Goal: Complete application form

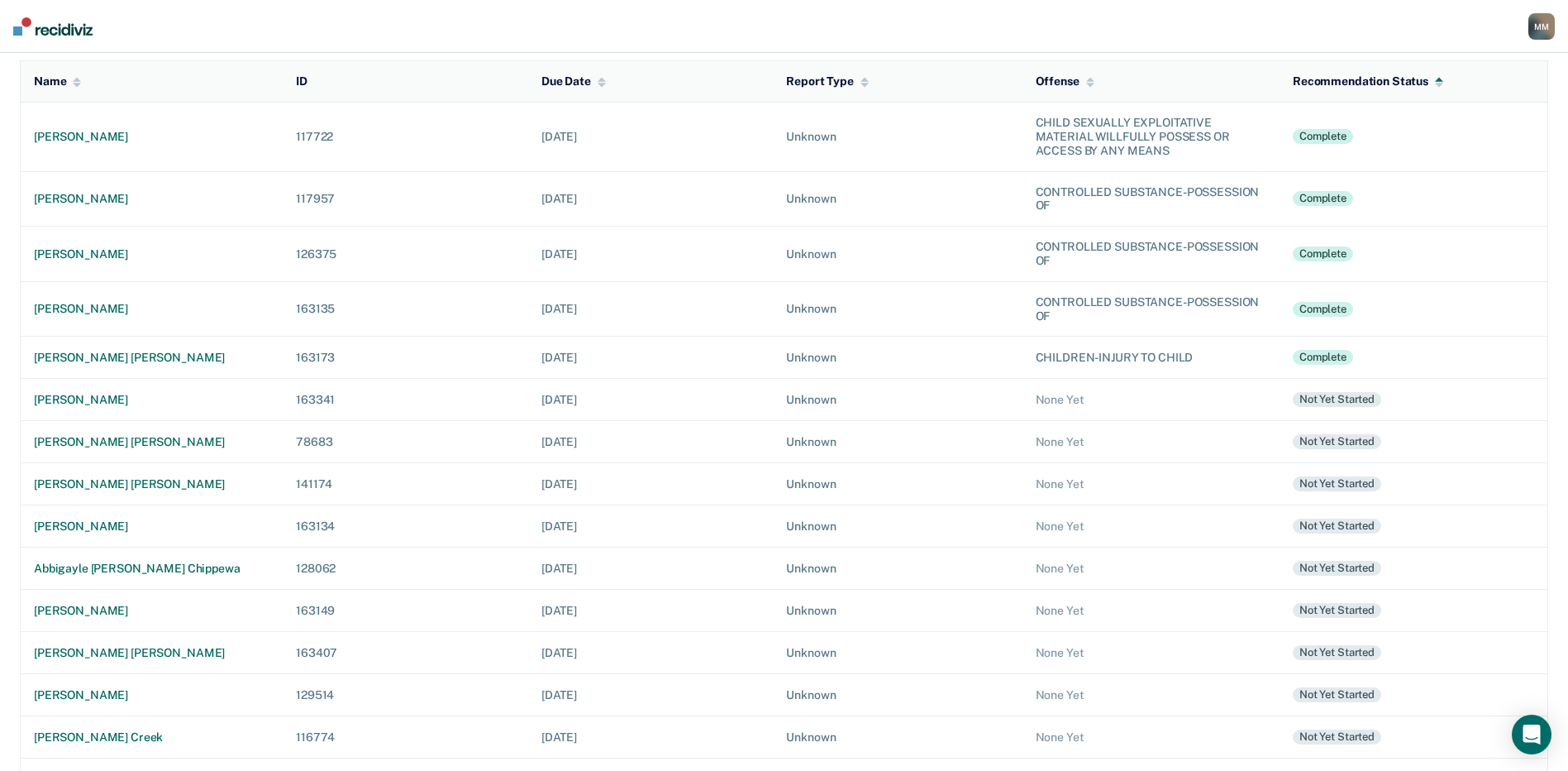
scroll to position [165, 0]
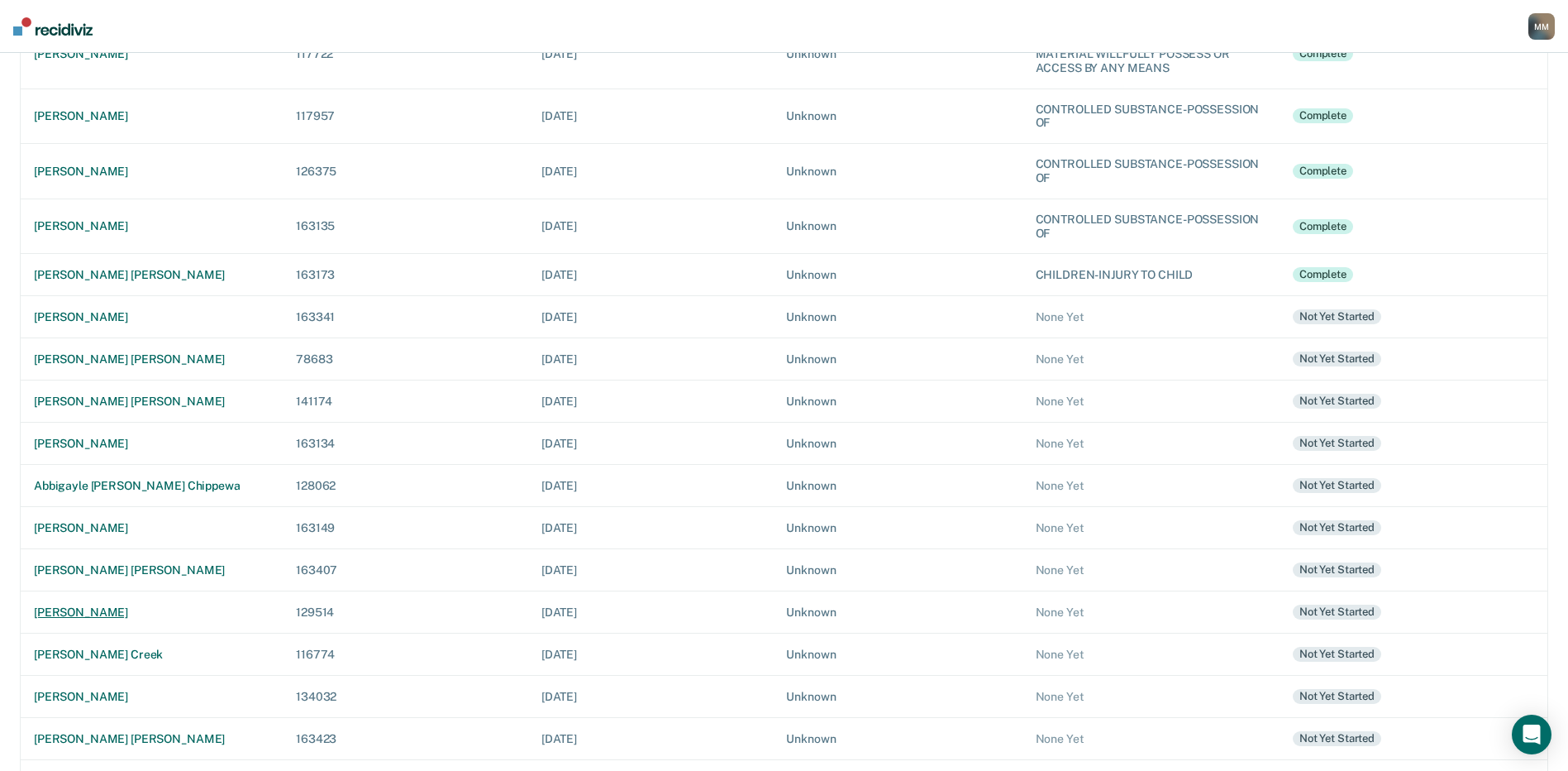
click at [133, 613] on div "[PERSON_NAME]" at bounding box center [151, 612] width 236 height 14
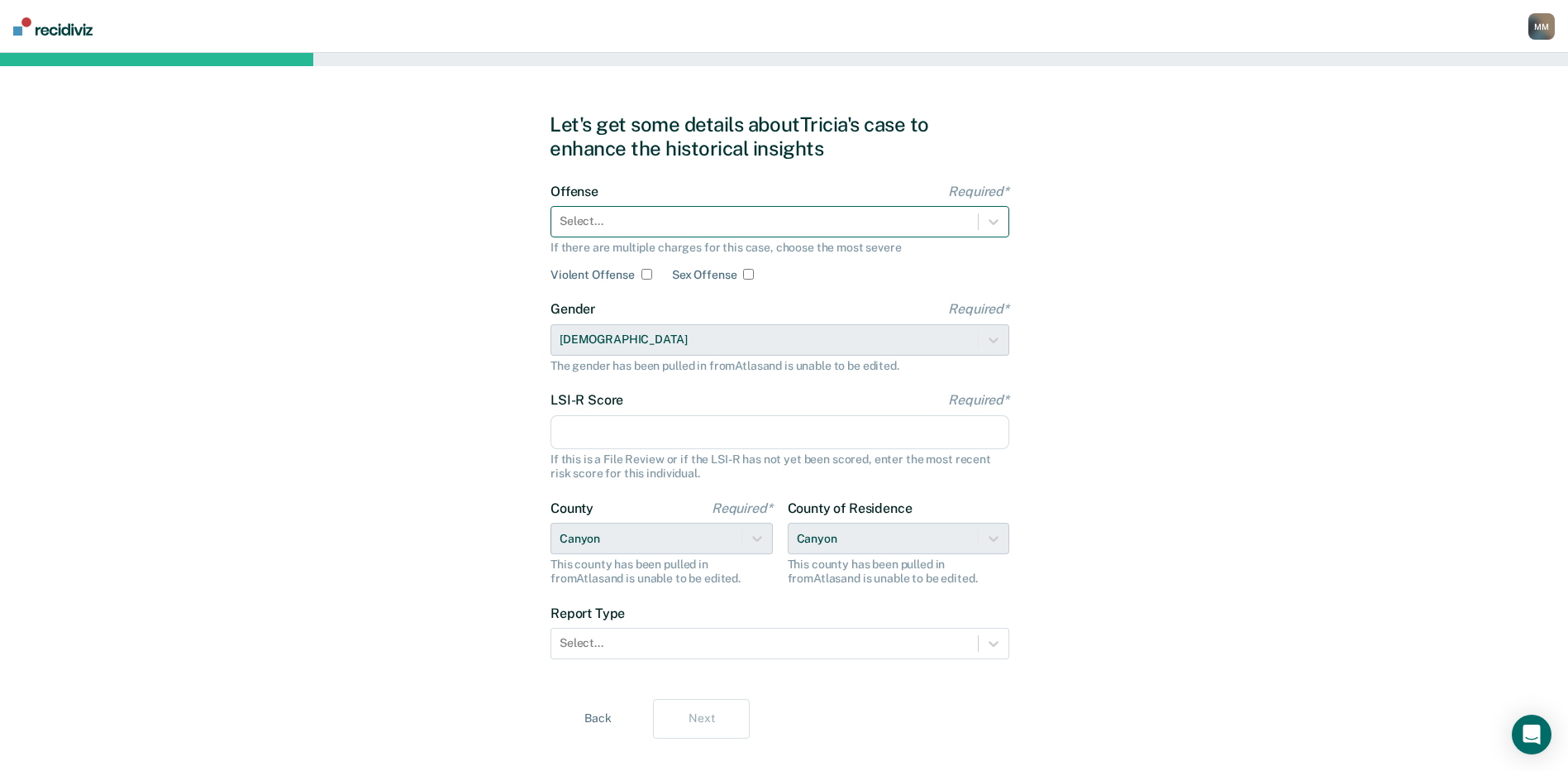
click at [598, 218] on div at bounding box center [765, 221] width 410 height 18
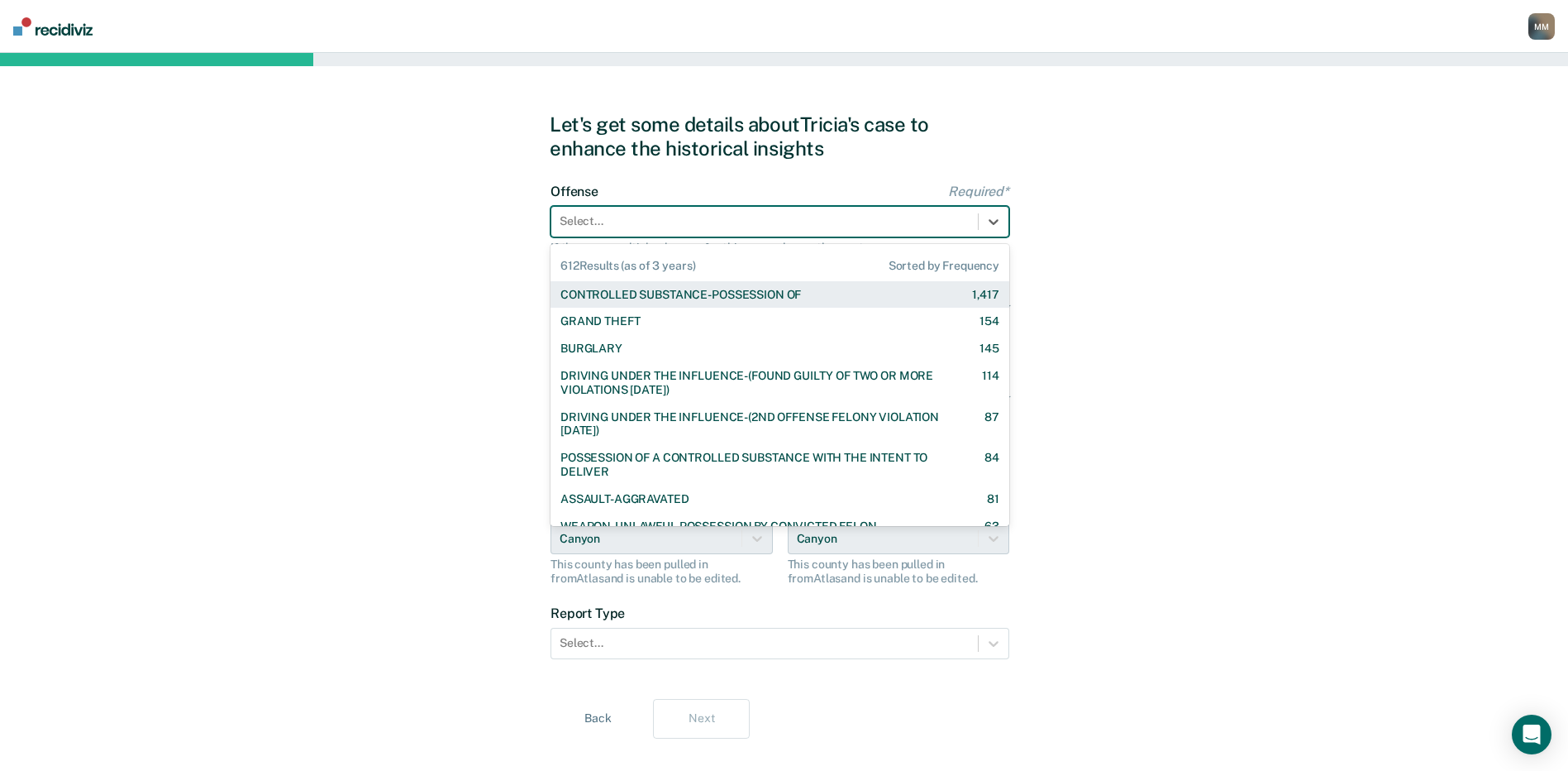
click at [630, 291] on div "CONTROLLED SUBSTANCE-POSSESSION OF" at bounding box center [681, 295] width 241 height 14
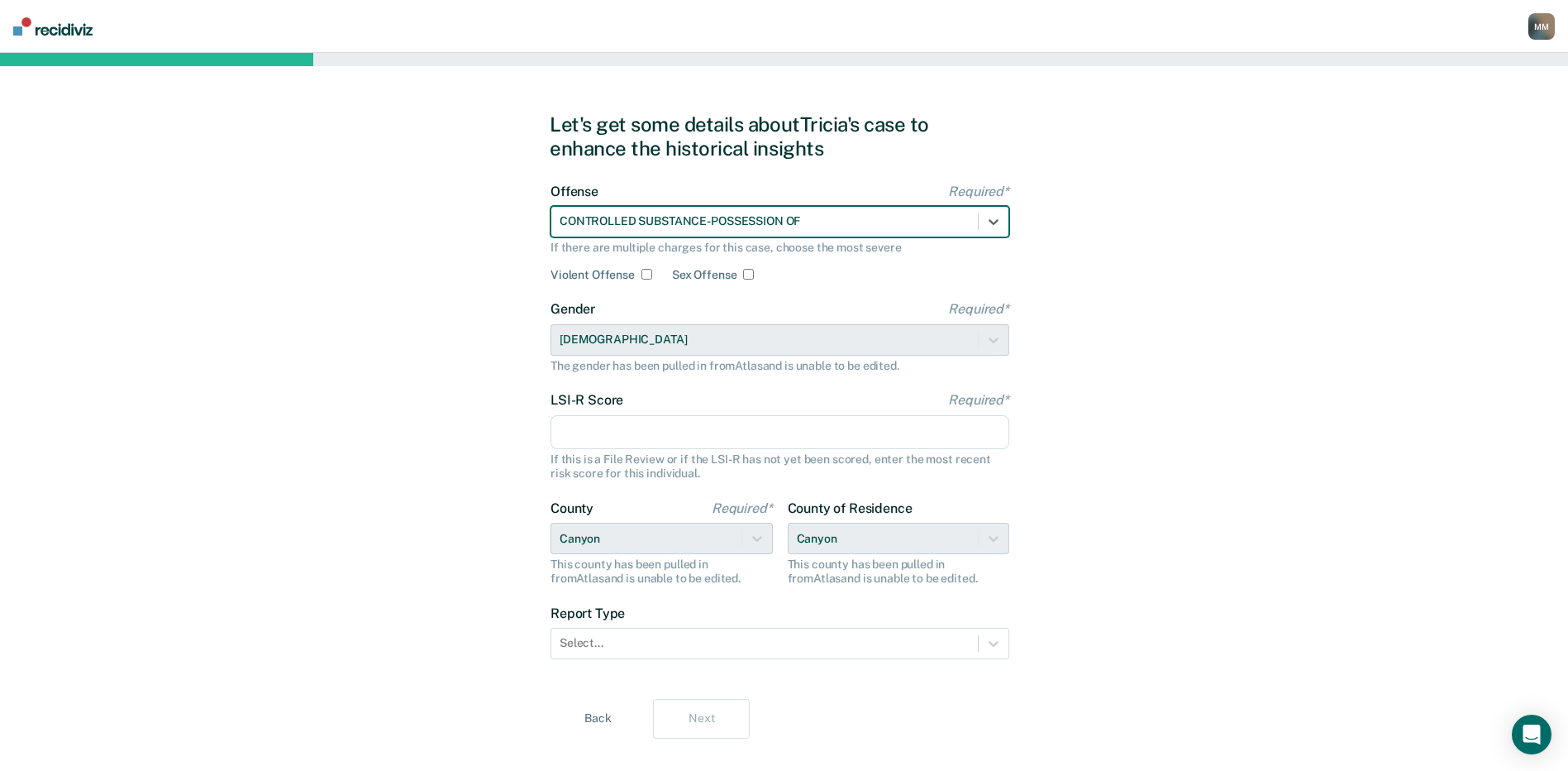
click at [583, 436] on input "LSI-R Score Required*" at bounding box center [780, 432] width 459 height 34
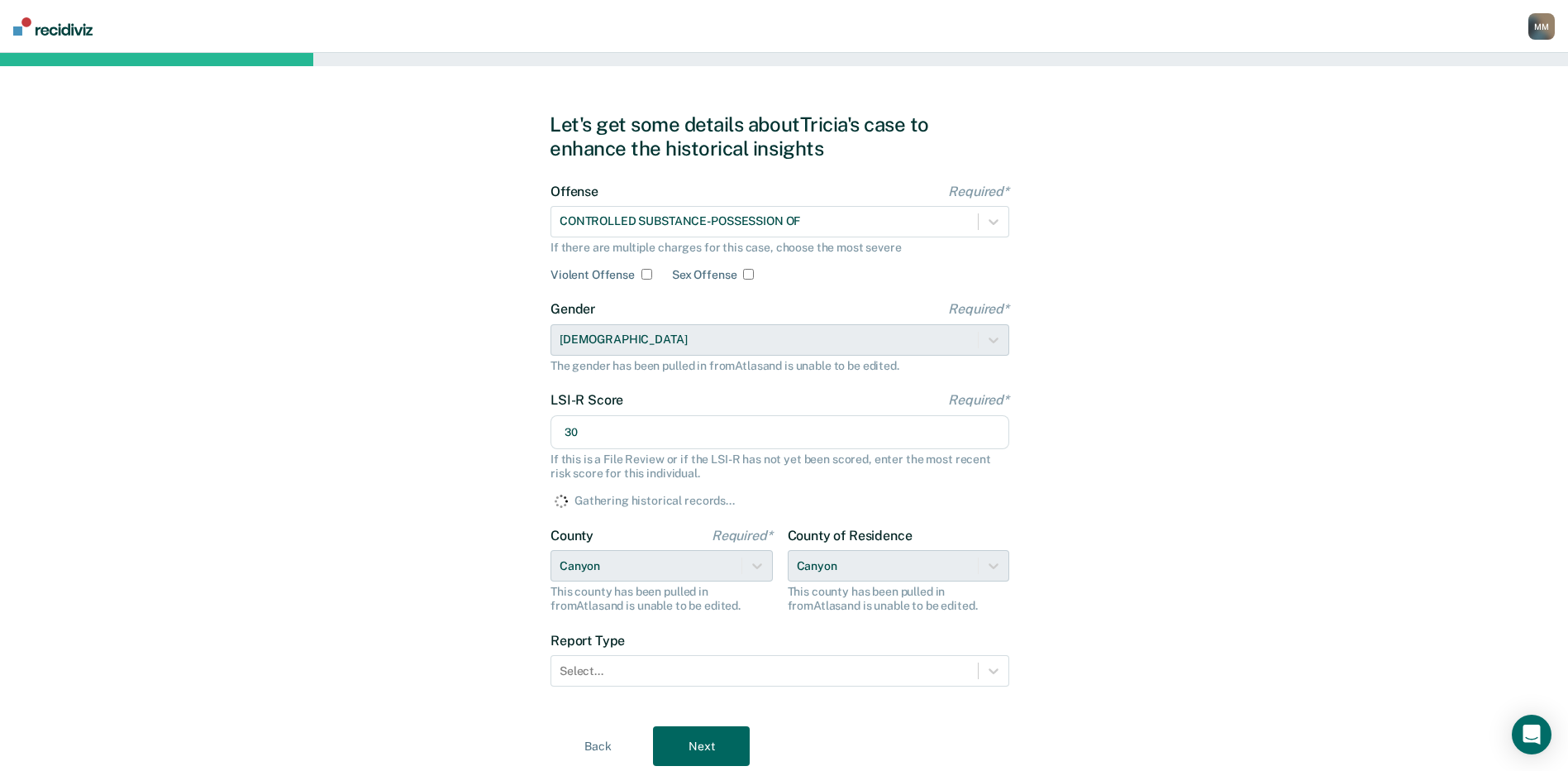
type input "30"
click at [495, 576] on div "Let's get some details about [PERSON_NAME]'s case to enhance the historical ins…" at bounding box center [784, 439] width 1568 height 773
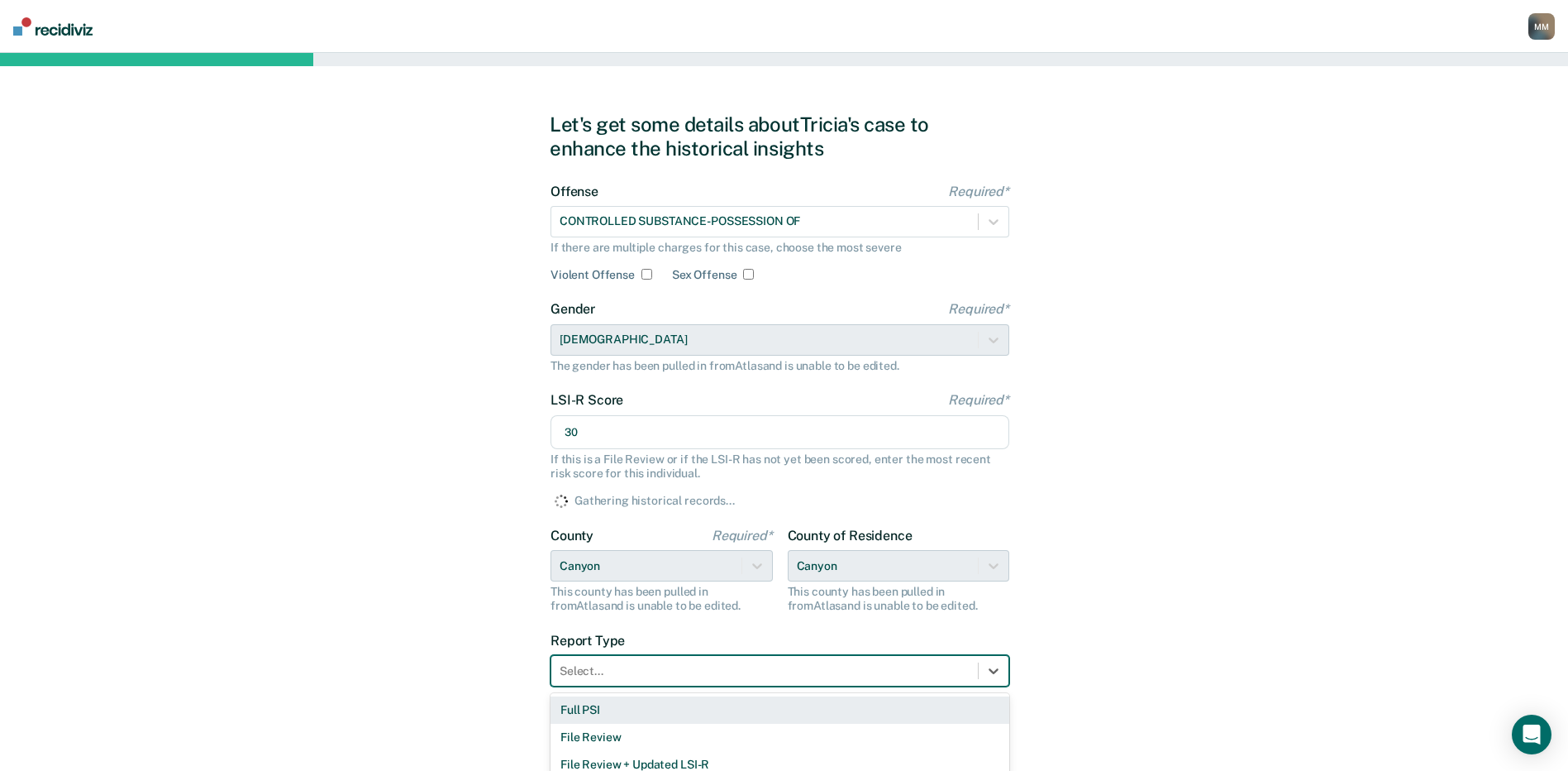
scroll to position [17, 0]
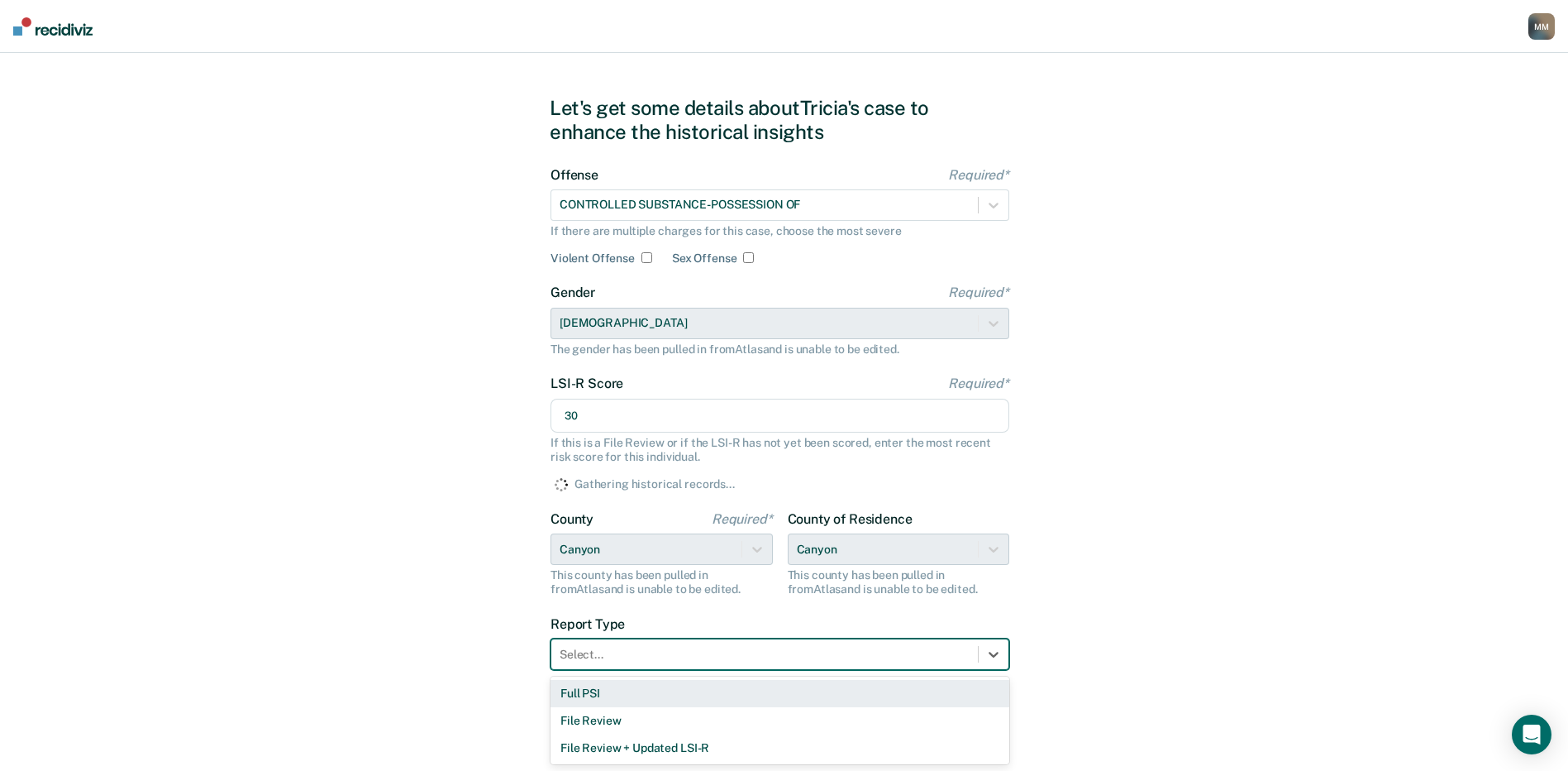
click at [596, 667] on div "Select..." at bounding box center [780, 653] width 459 height 31
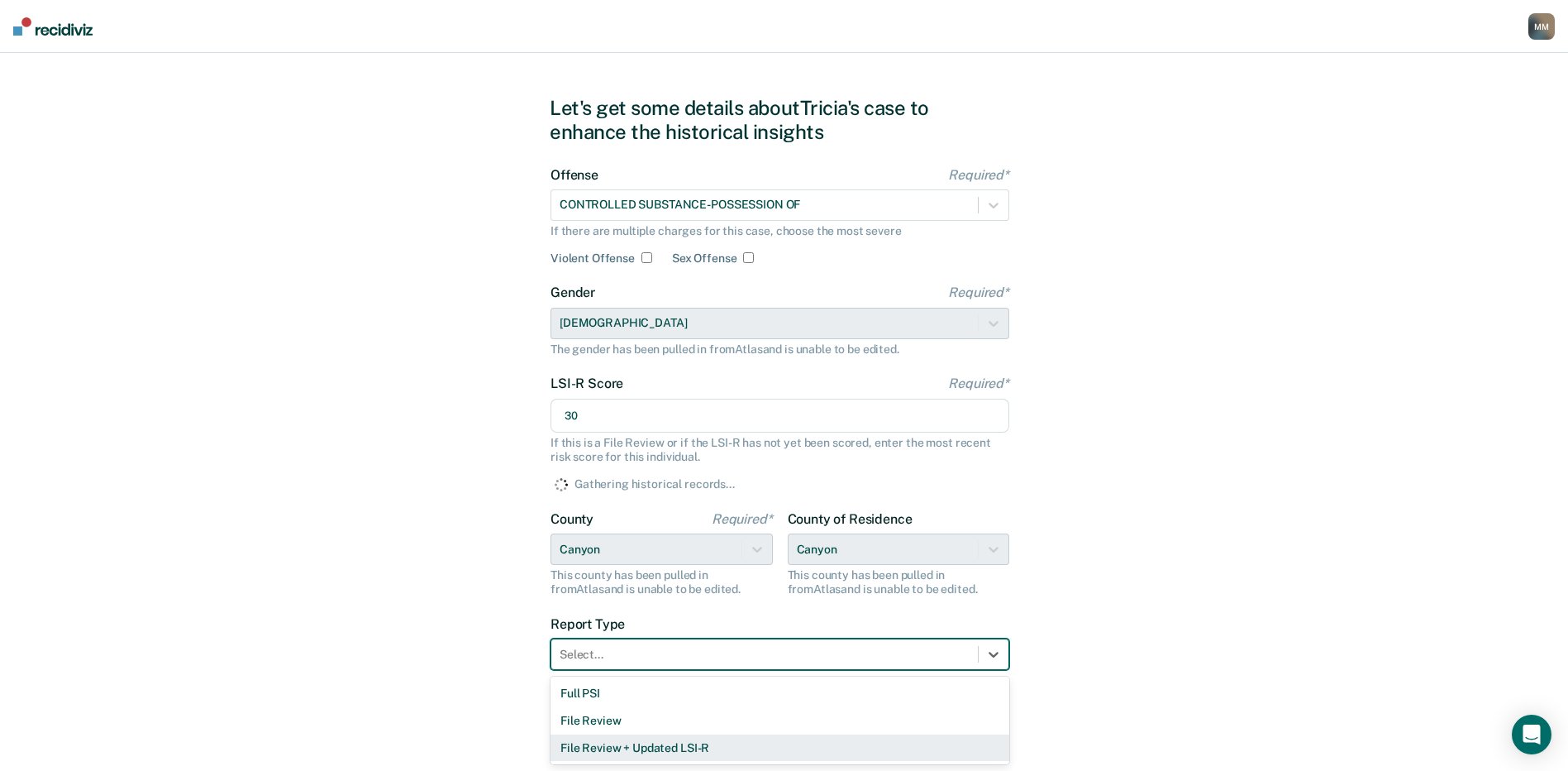
click at [597, 749] on div "File Review + Updated LSI-R" at bounding box center [780, 747] width 459 height 27
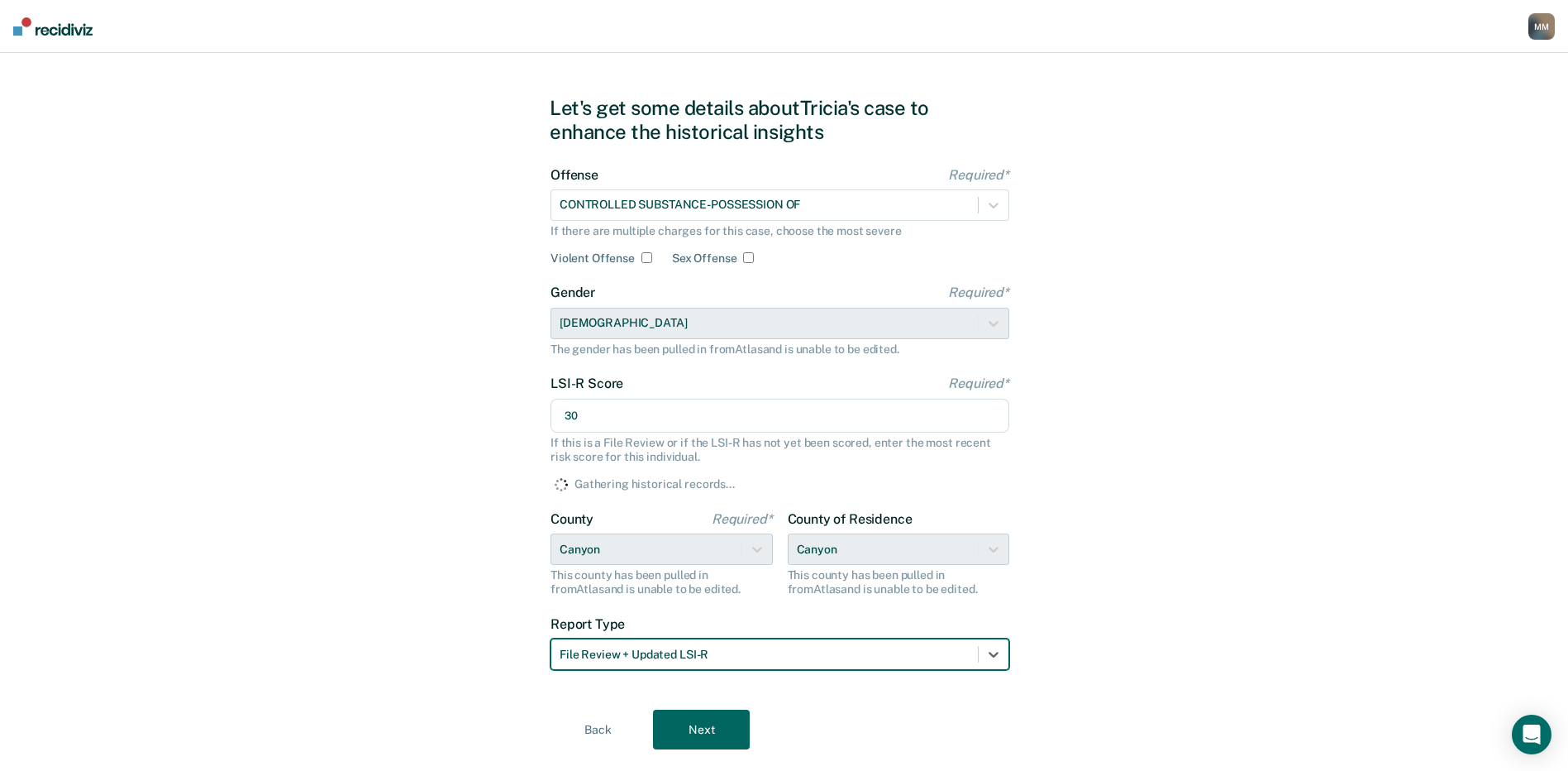
click at [705, 730] on button "Next" at bounding box center [701, 729] width 97 height 39
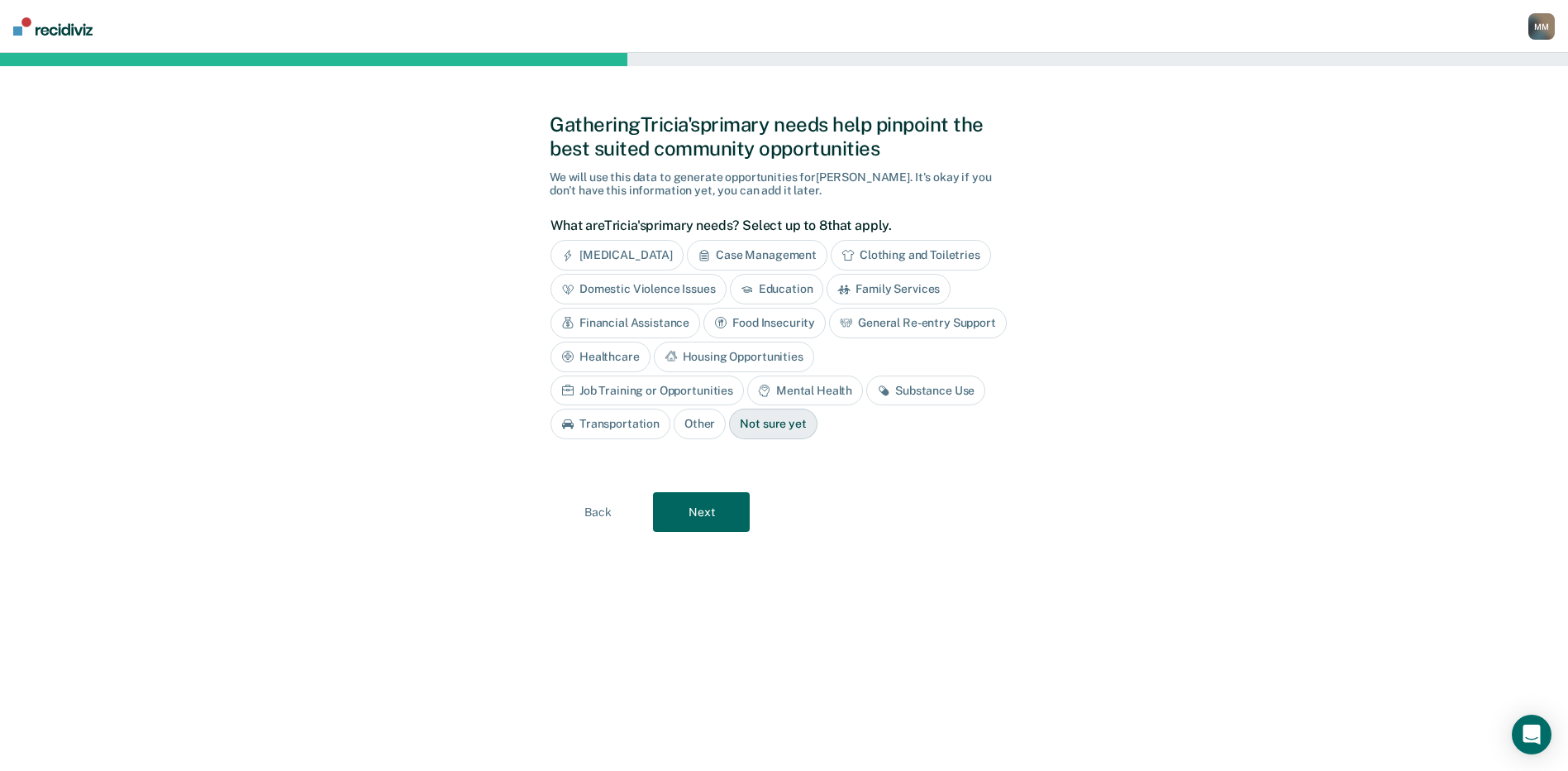
scroll to position [0, 0]
click at [777, 254] on div "Case Management" at bounding box center [763, 255] width 140 height 30
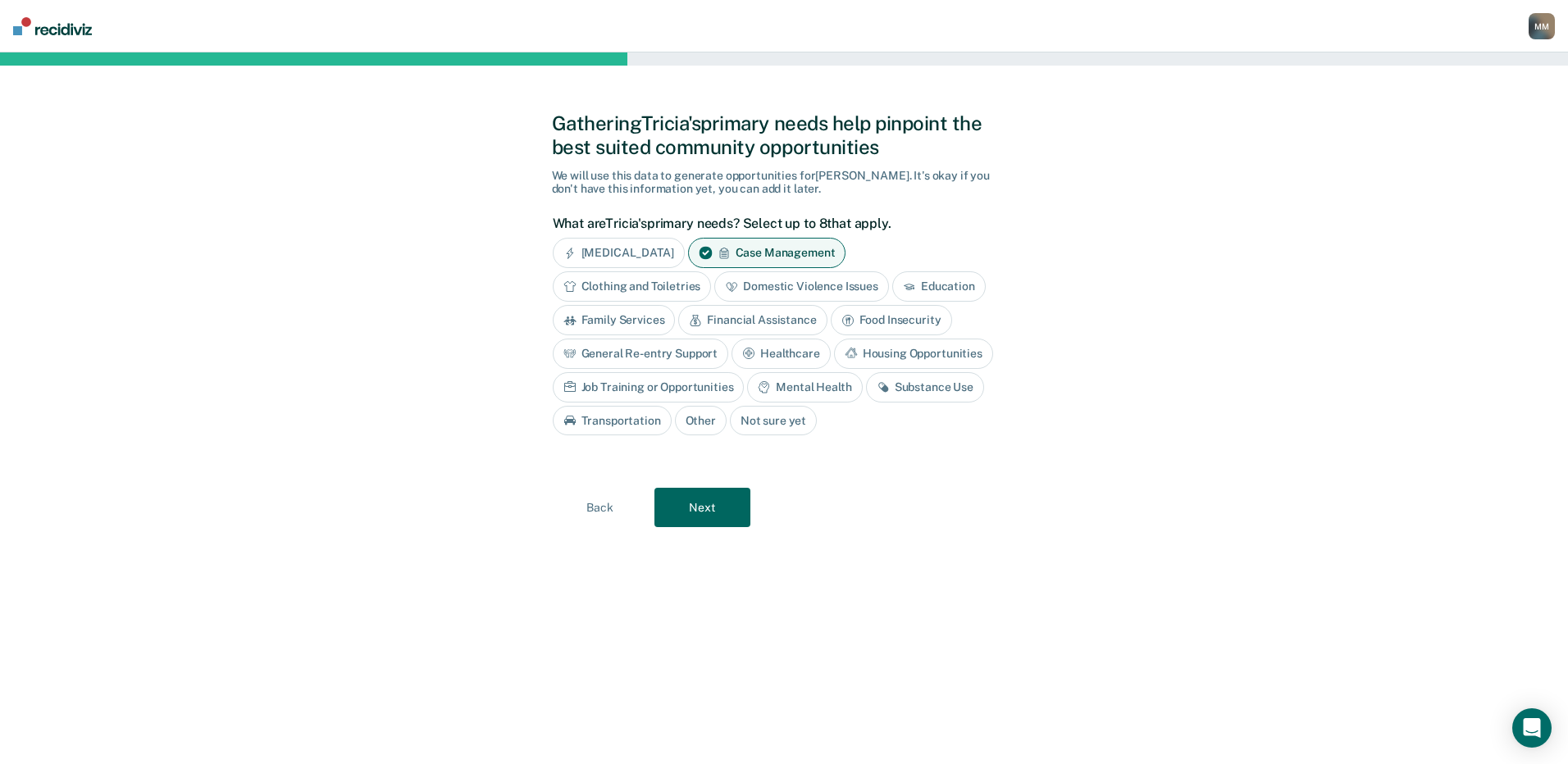
click at [792, 385] on div "Mental Health" at bounding box center [804, 387] width 115 height 30
click at [924, 387] on div "Substance Use" at bounding box center [943, 387] width 118 height 30
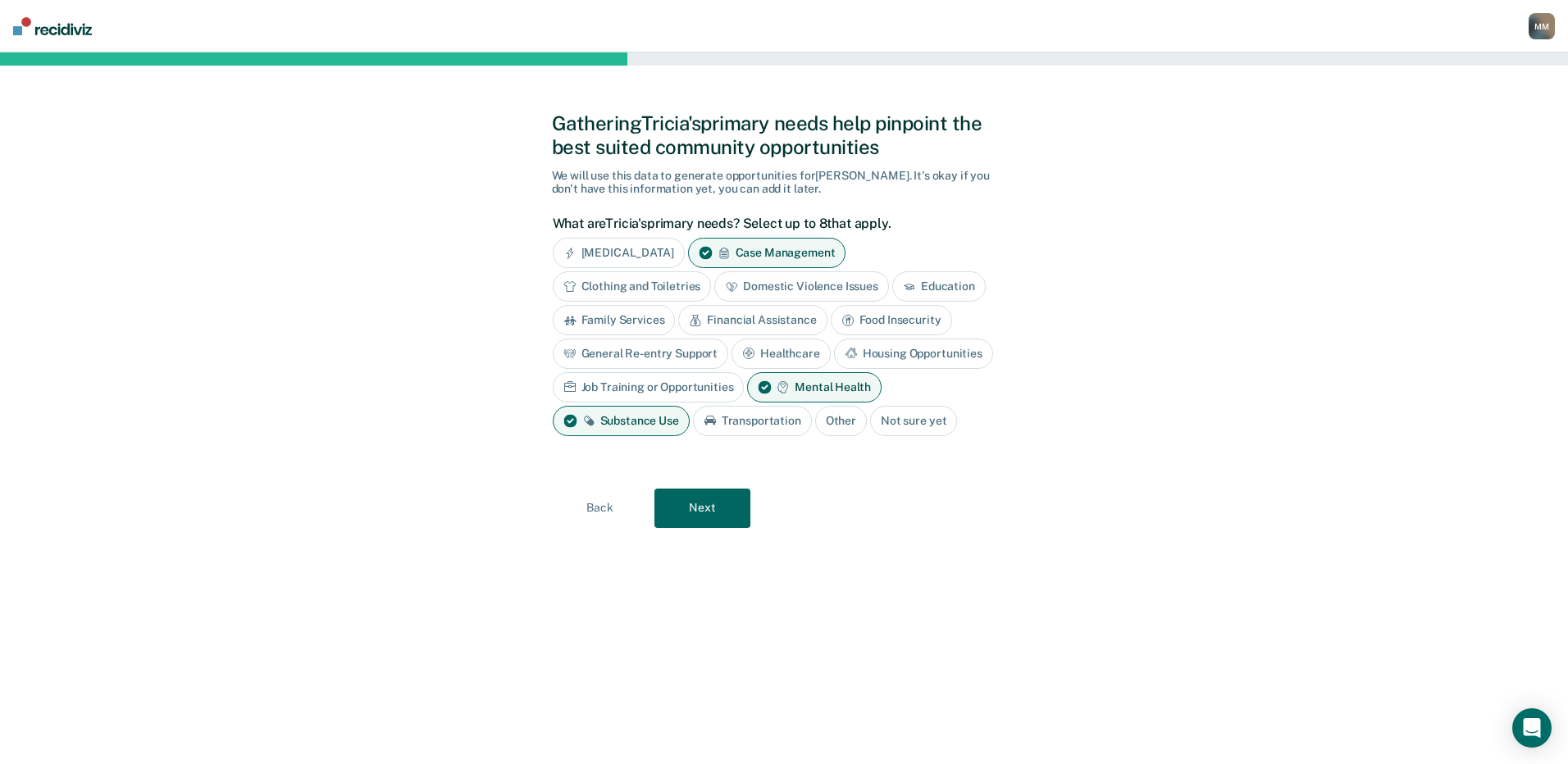
click at [713, 499] on button "Next" at bounding box center [702, 508] width 96 height 39
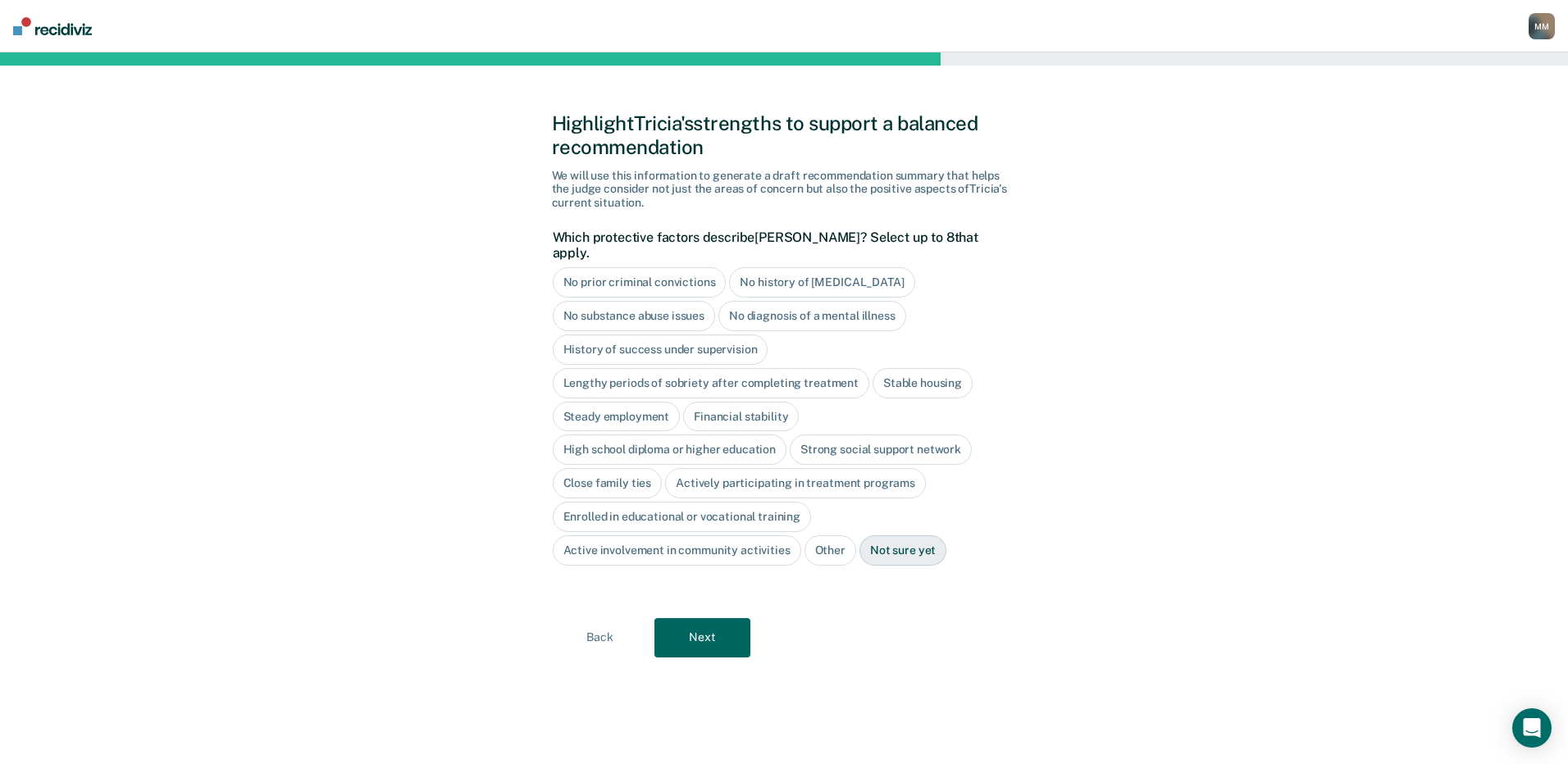
click at [606, 468] on div "Close family ties" at bounding box center [608, 483] width 110 height 30
click at [709, 623] on button "Next" at bounding box center [702, 637] width 96 height 39
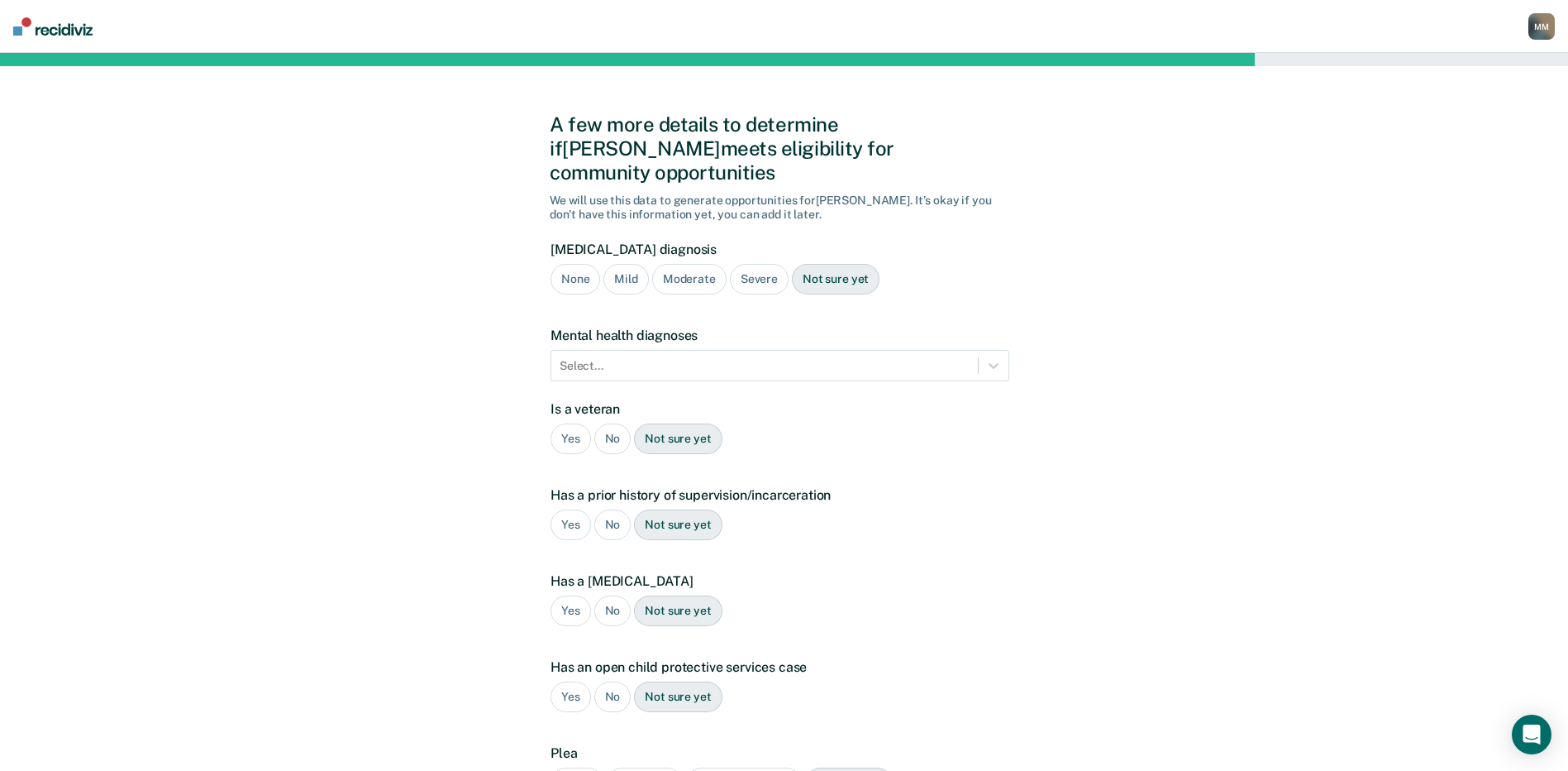
click at [611, 423] on div "No" at bounding box center [613, 438] width 37 height 30
click at [573, 510] on div "Yes" at bounding box center [571, 525] width 40 height 30
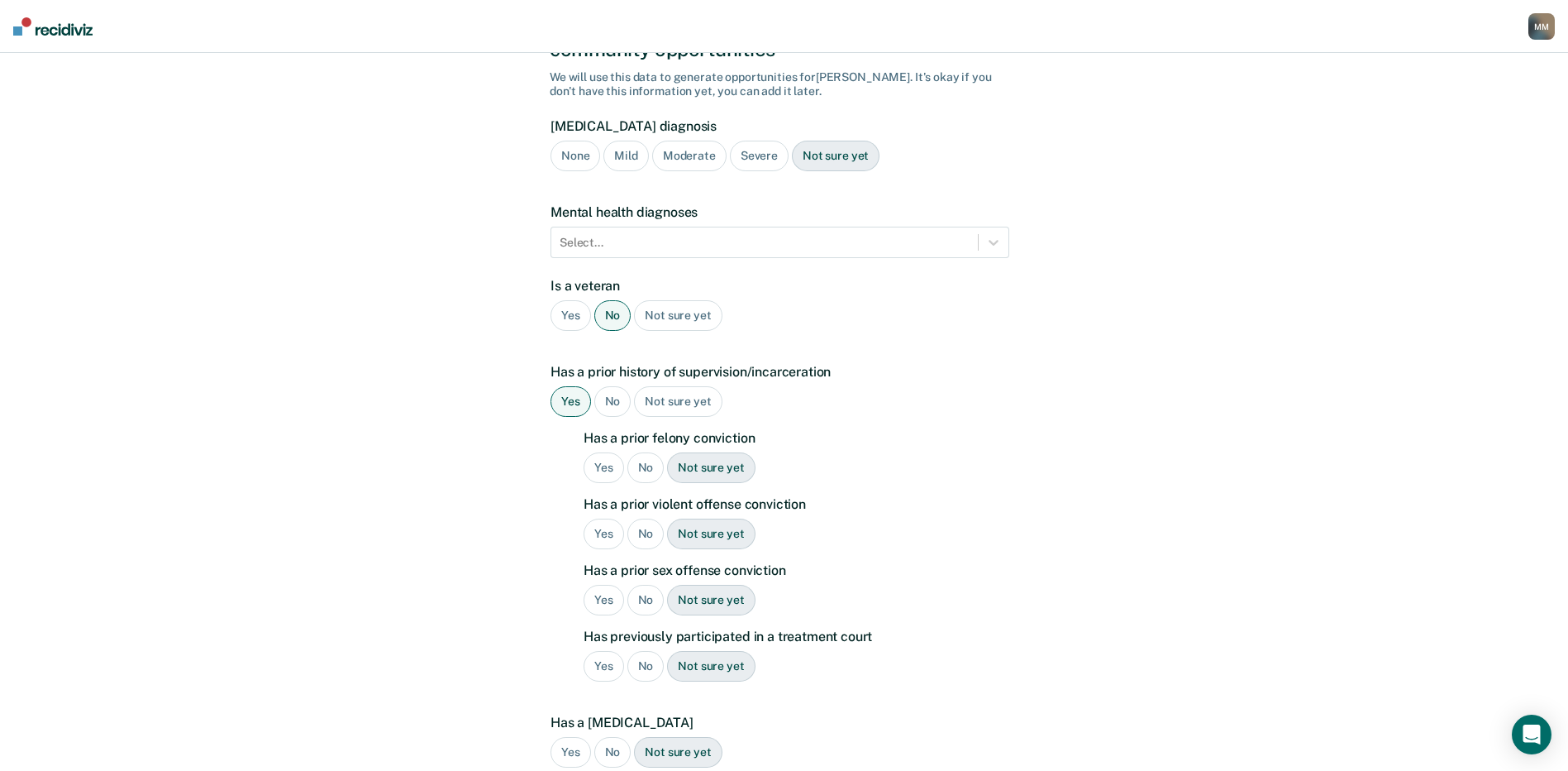
scroll to position [165, 0]
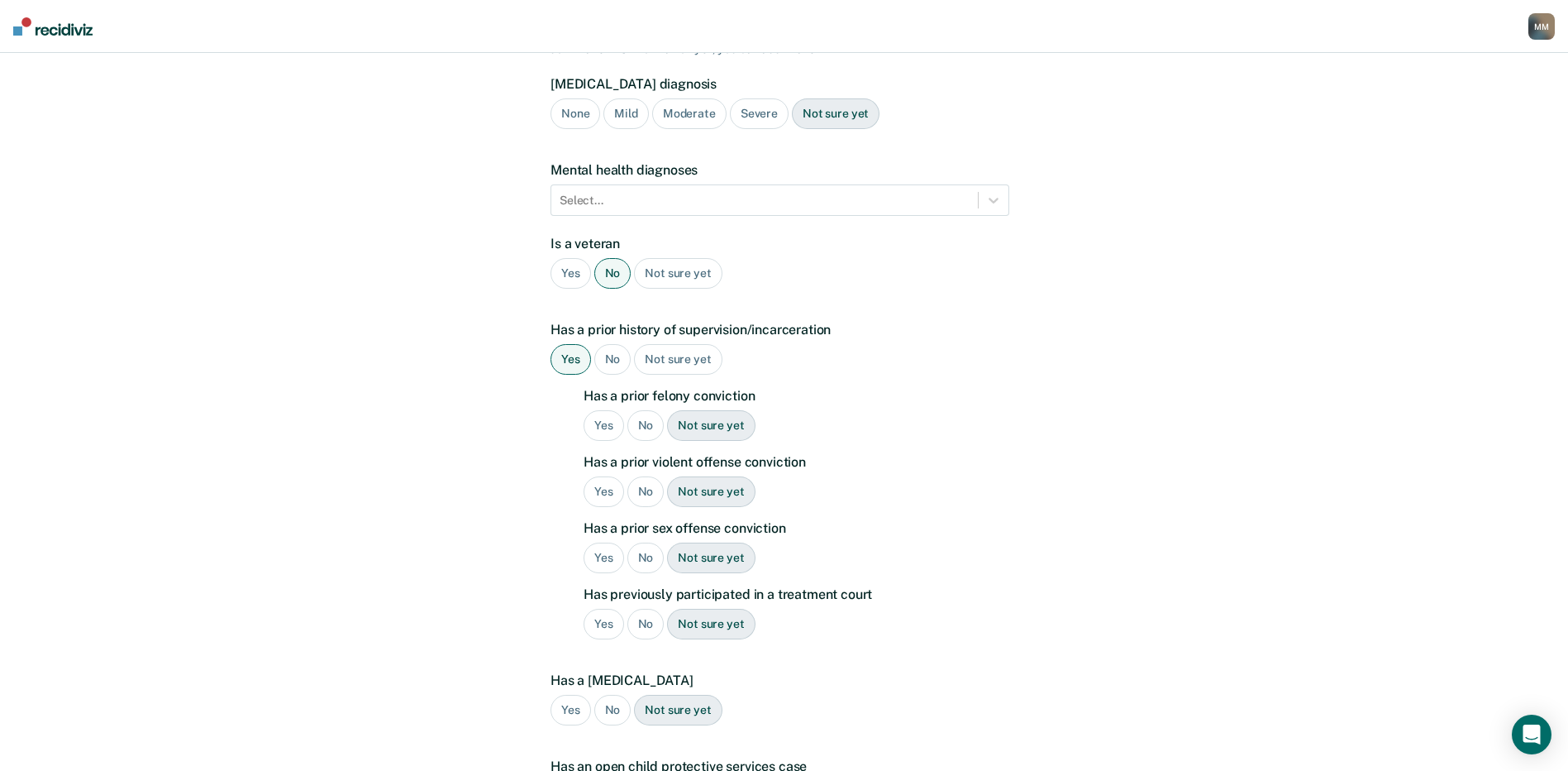
click at [613, 410] on div "Yes" at bounding box center [604, 425] width 40 height 30
click at [637, 476] on div "No" at bounding box center [645, 491] width 37 height 30
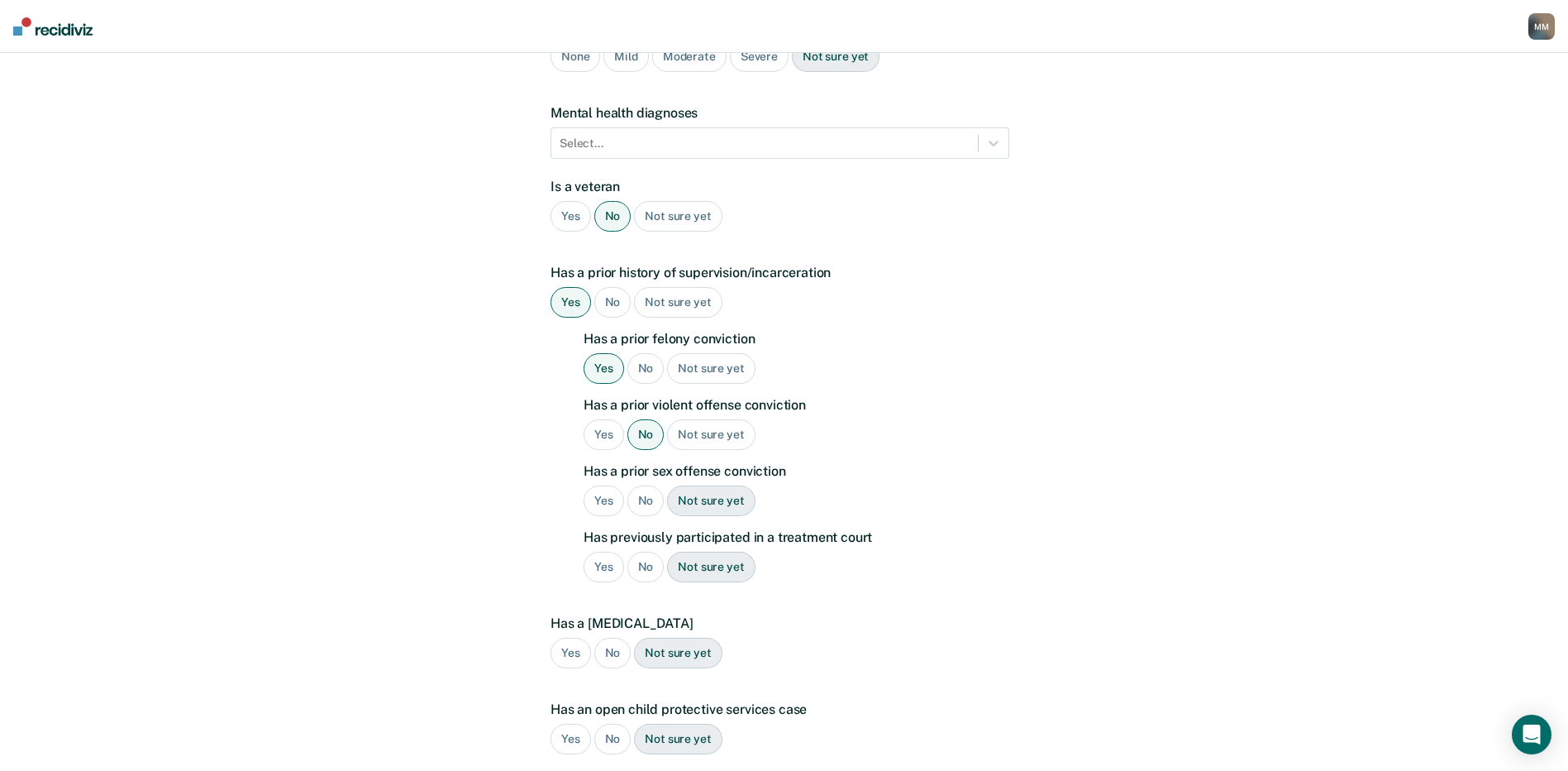
scroll to position [248, 0]
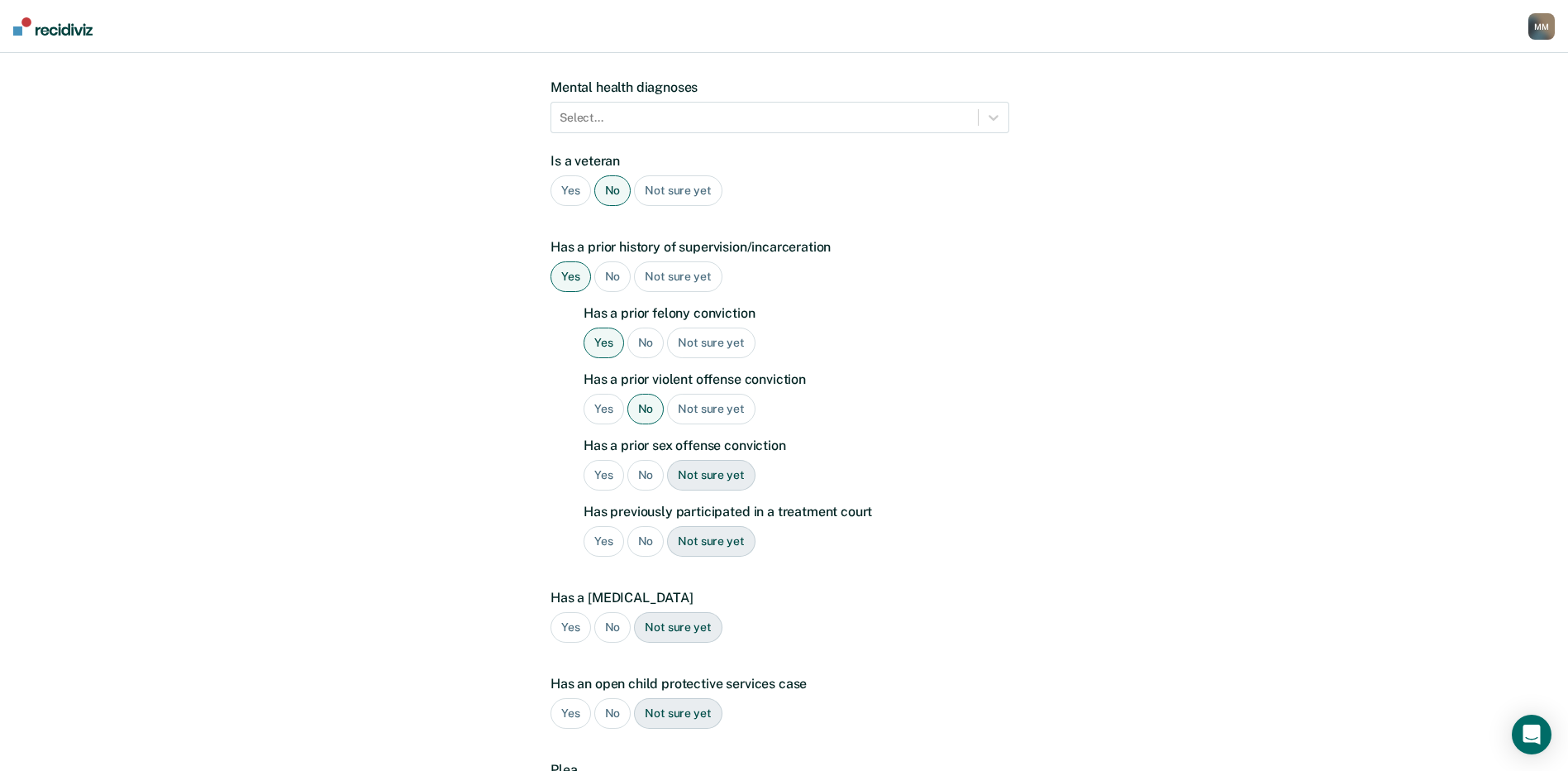
click at [648, 459] on div "No" at bounding box center [645, 475] width 37 height 30
click at [645, 526] on div "No" at bounding box center [645, 541] width 37 height 30
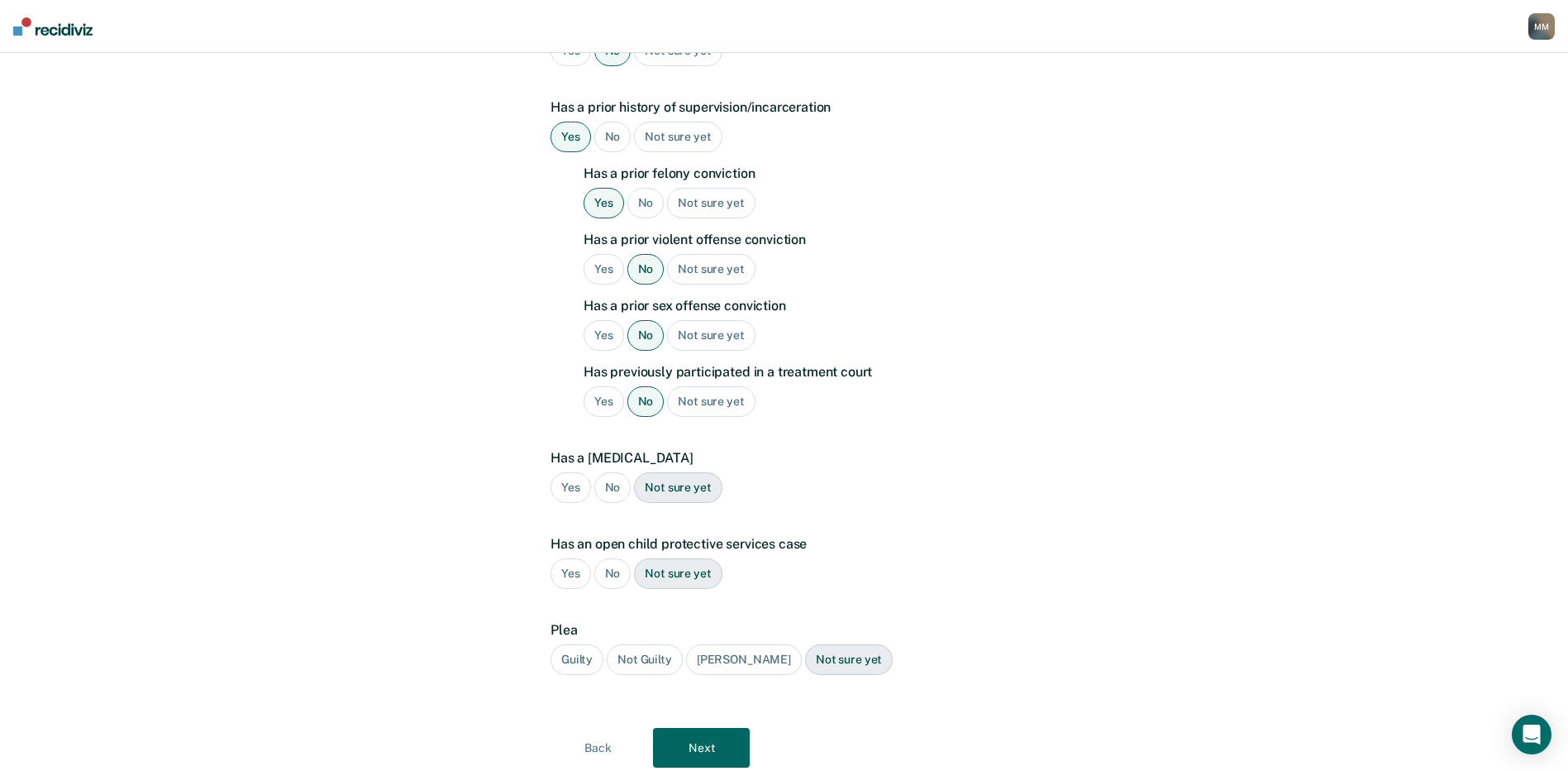
scroll to position [413, 0]
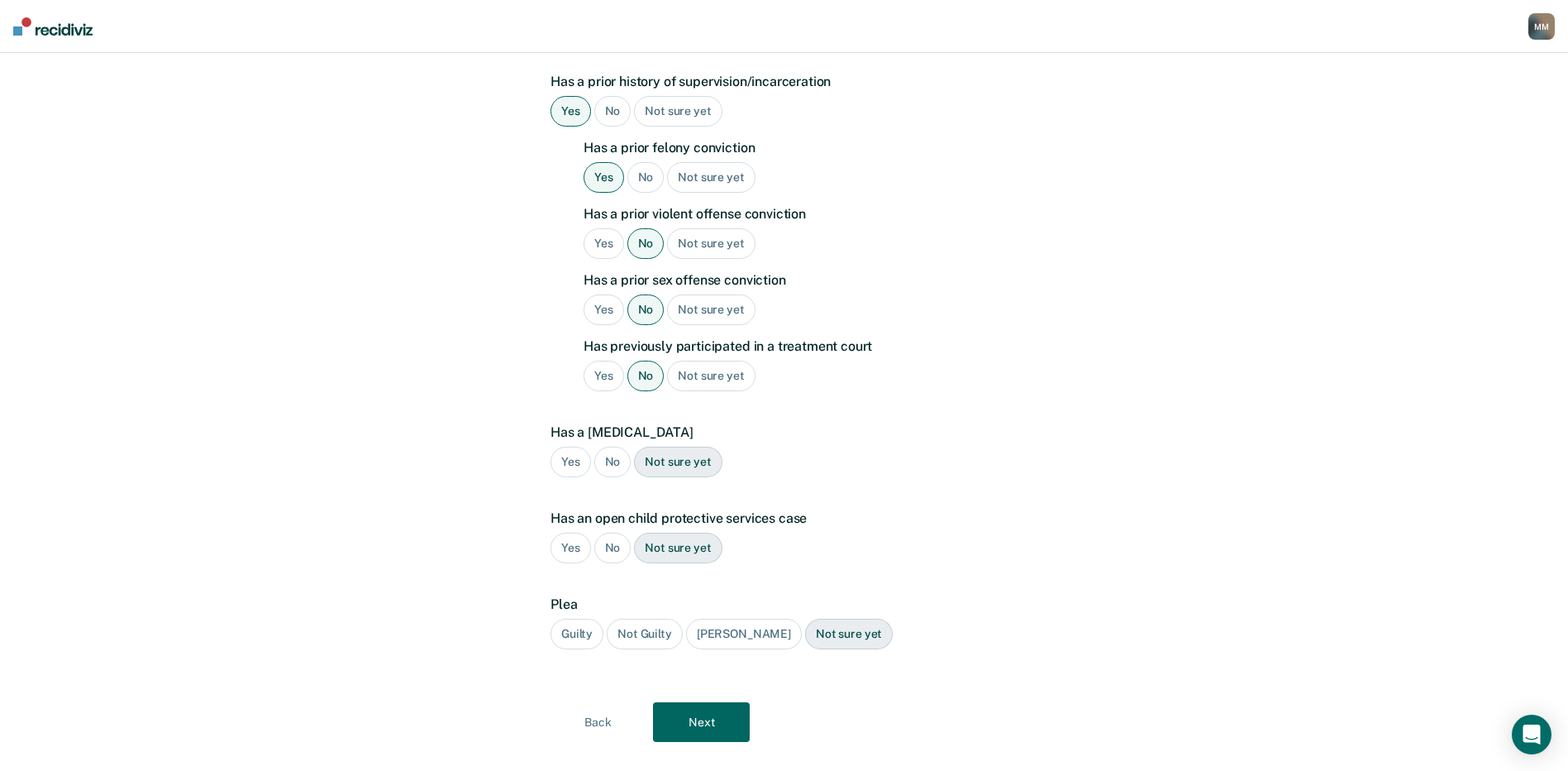
click at [567, 447] on div "Yes" at bounding box center [571, 462] width 40 height 30
click at [609, 532] on div "No" at bounding box center [613, 548] width 37 height 30
click at [574, 619] on div "Guilty" at bounding box center [577, 634] width 53 height 30
click at [698, 702] on button "Next" at bounding box center [701, 721] width 97 height 39
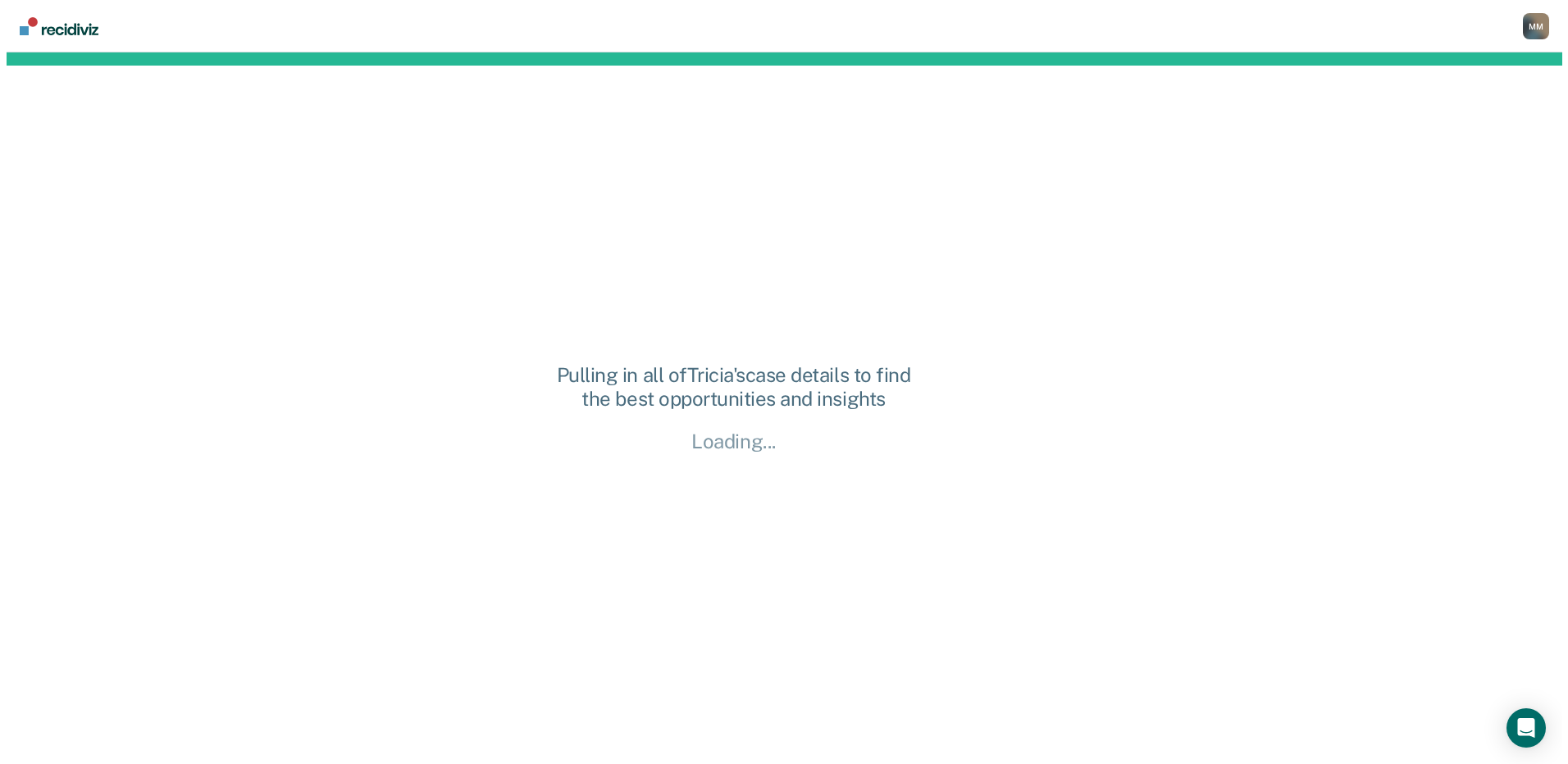
scroll to position [0, 0]
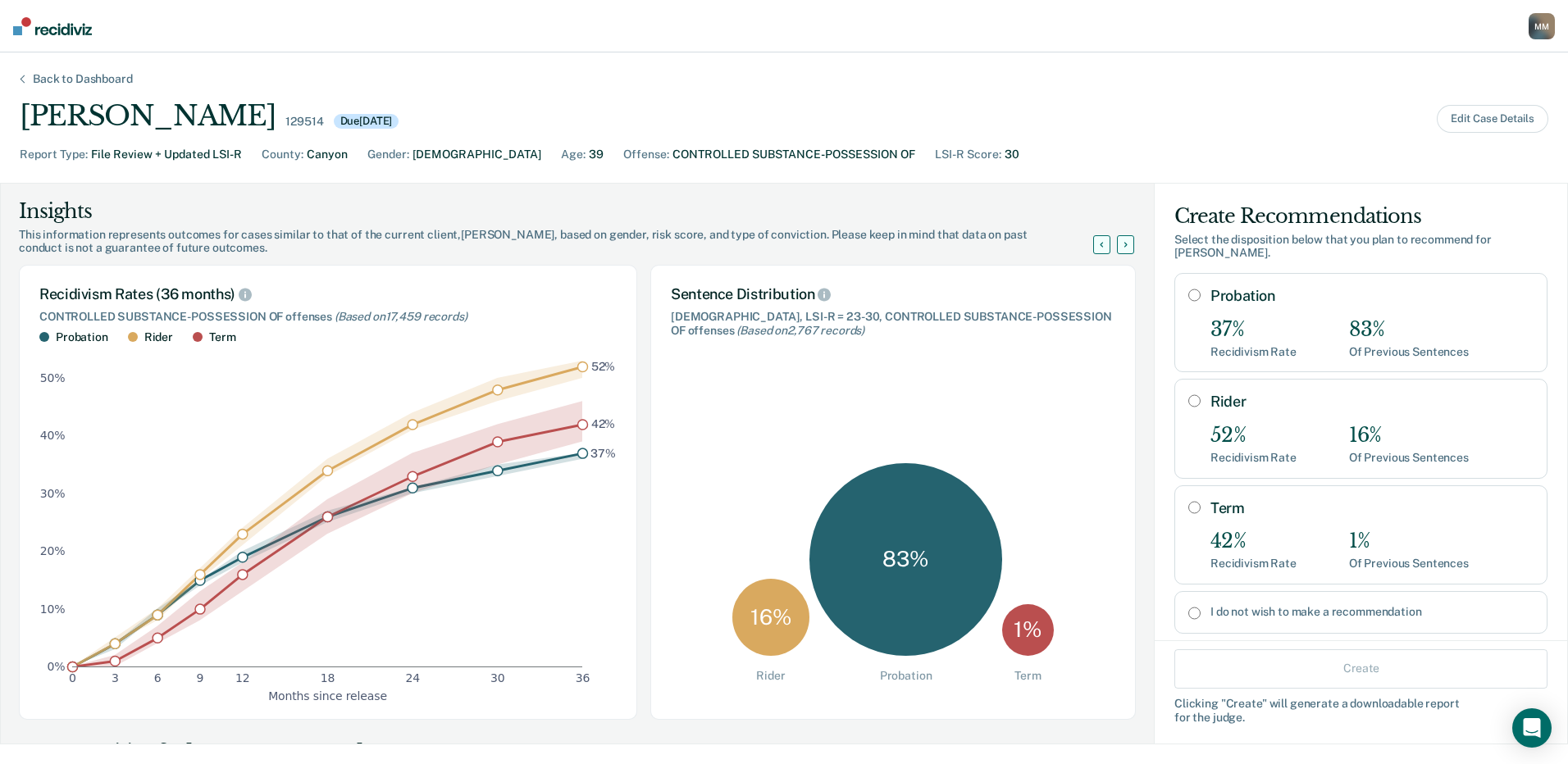
click at [1188, 289] on input "Probation" at bounding box center [1194, 295] width 12 height 13
radio input "true"
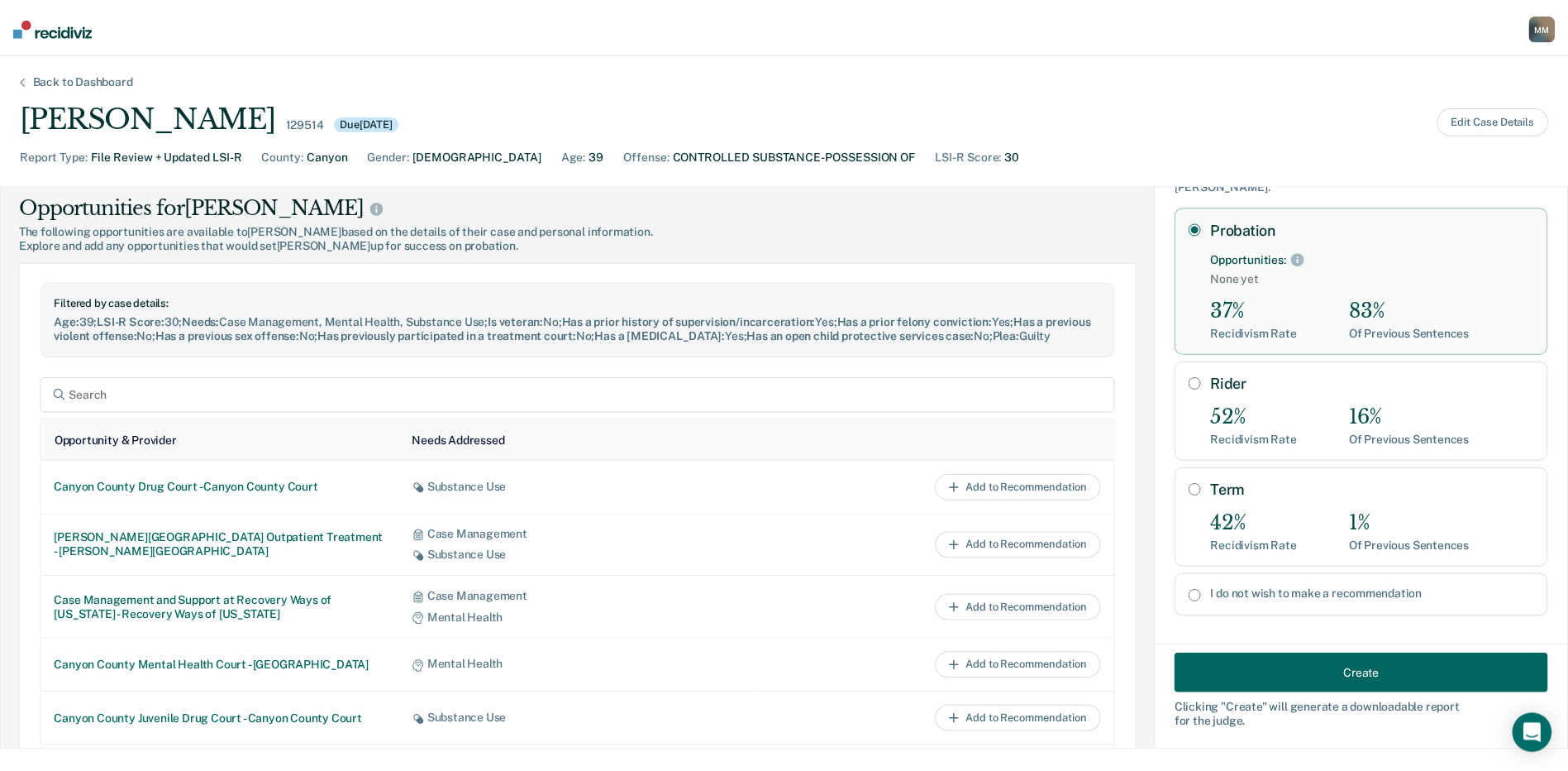
scroll to position [579, 0]
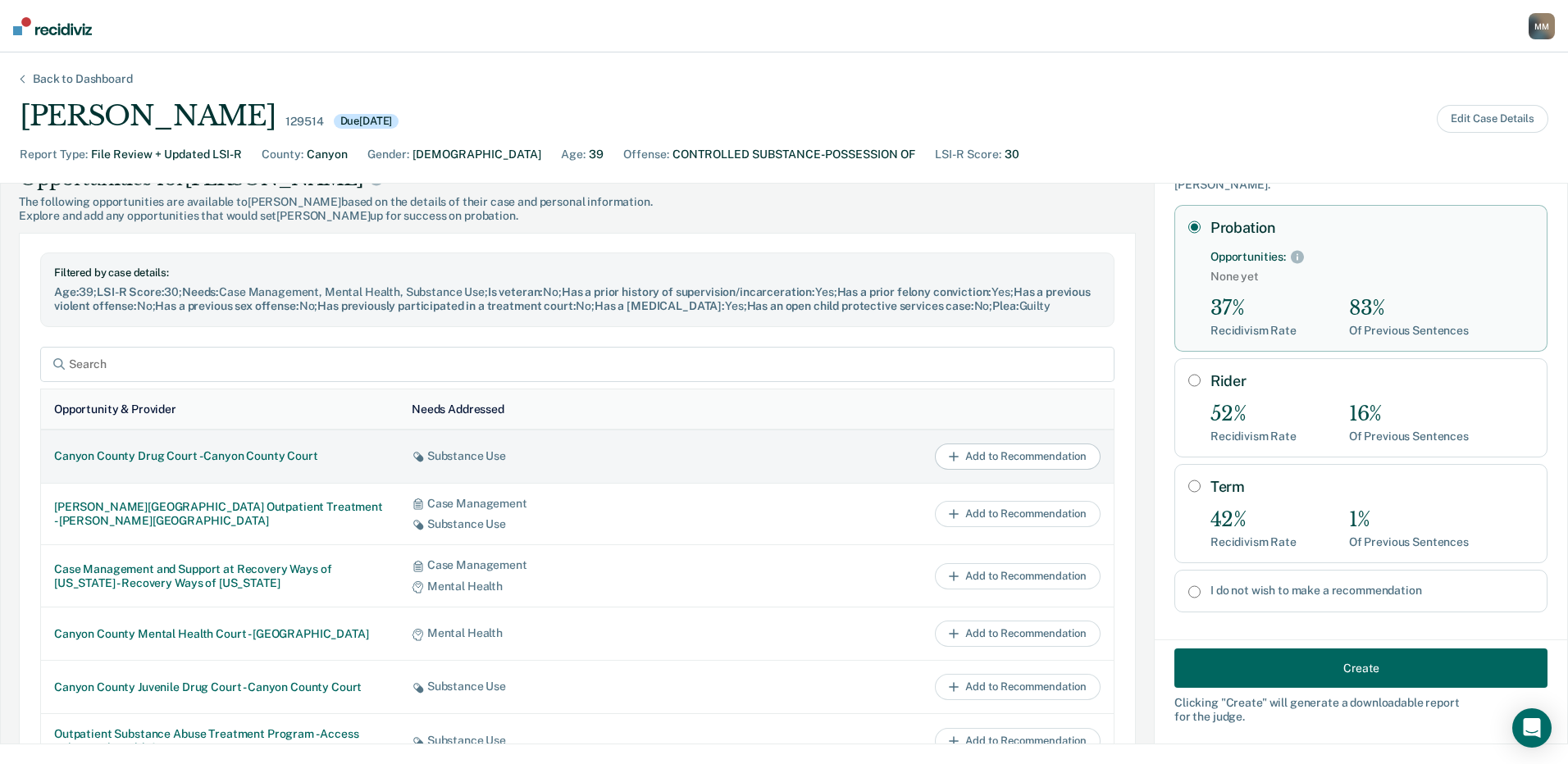
click at [957, 466] on button "Add to Recommendation" at bounding box center [1018, 457] width 166 height 27
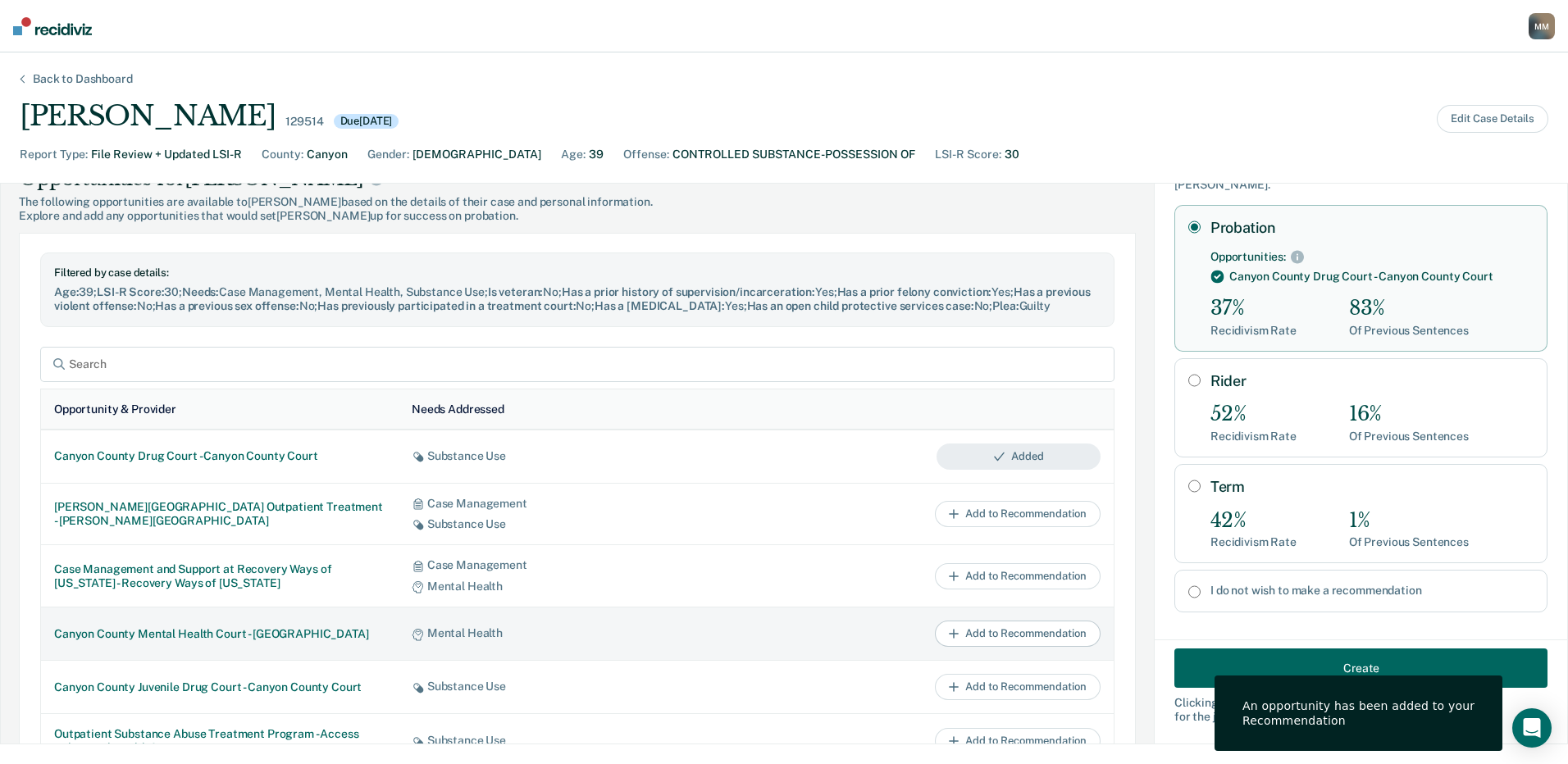
click at [943, 647] on button "Add to Recommendation" at bounding box center [1018, 633] width 166 height 27
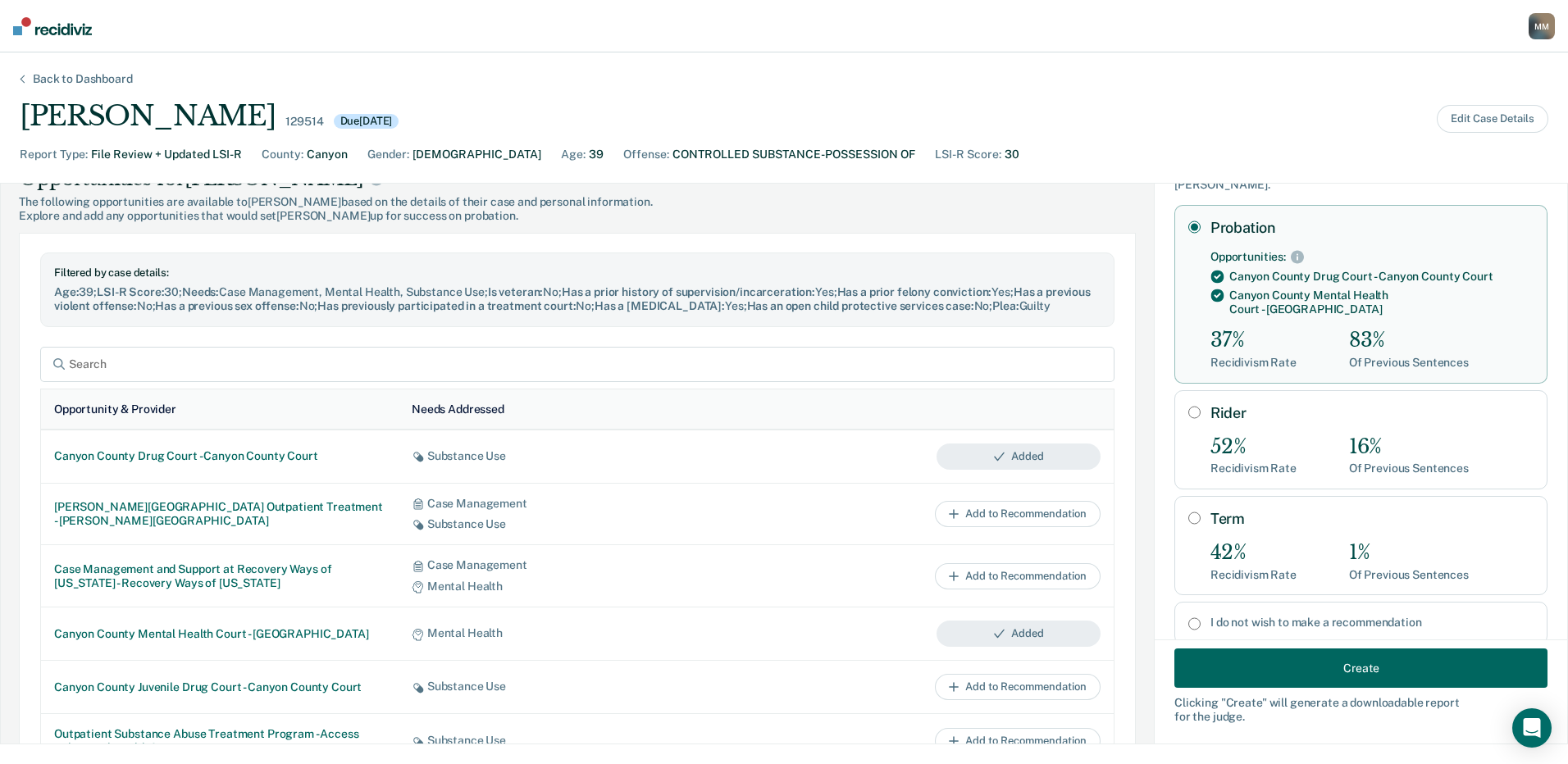
click at [1354, 670] on button "Create" at bounding box center [1361, 667] width 373 height 39
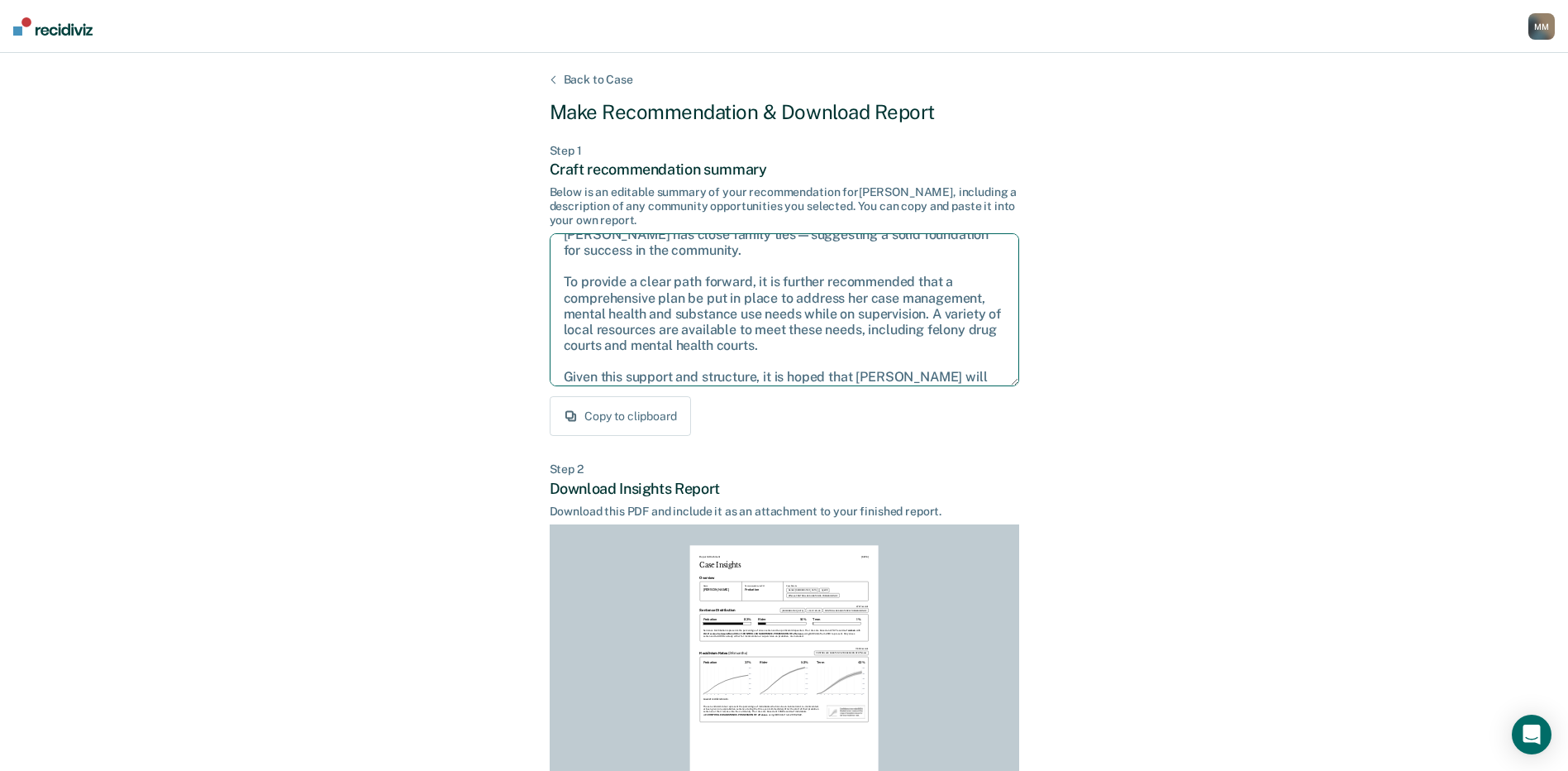
scroll to position [75, 0]
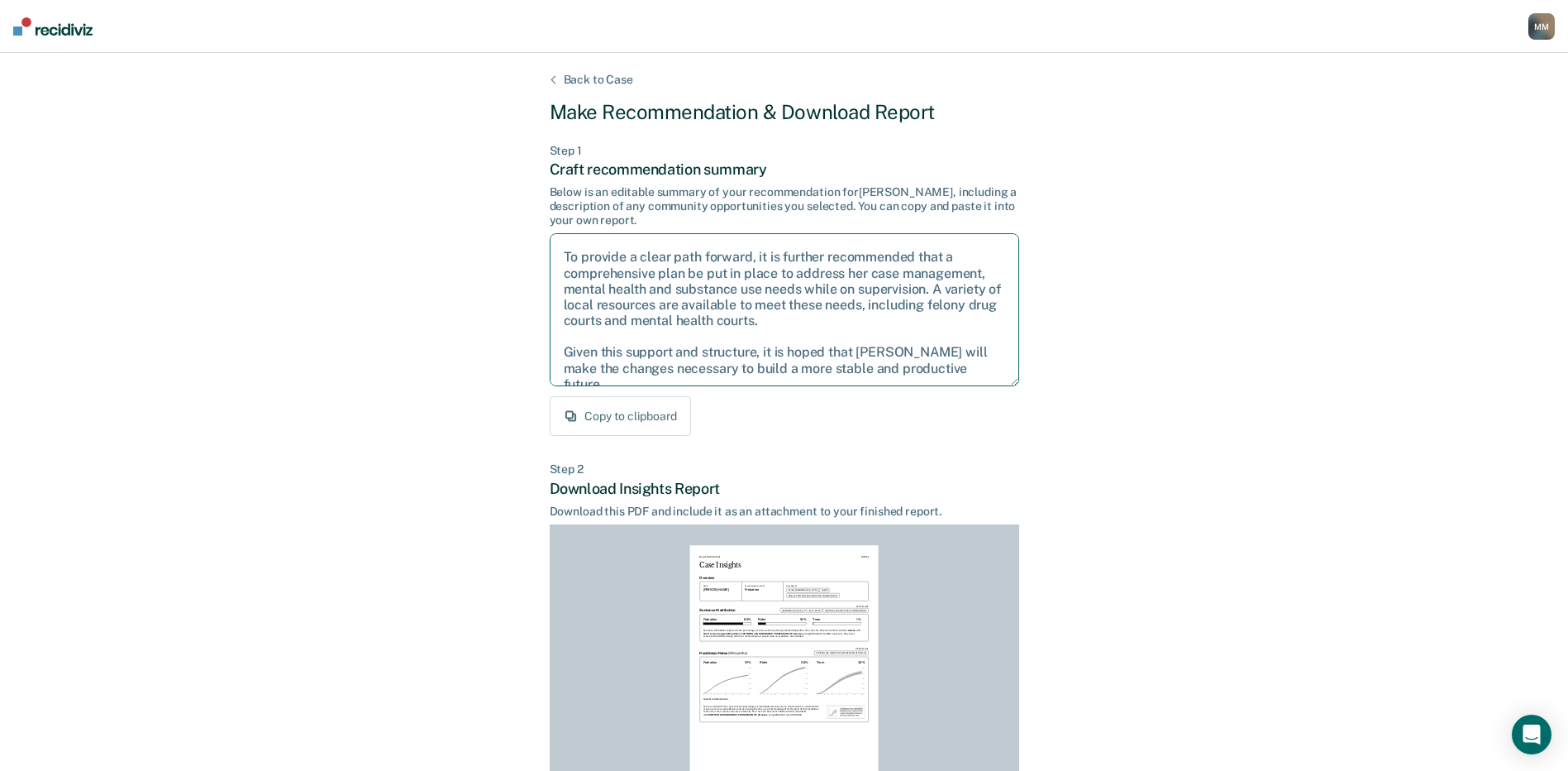
drag, startPoint x: 563, startPoint y: 247, endPoint x: 992, endPoint y: 384, distance: 450.3
click at [992, 384] on textarea "After careful consideration of the details of this case, it is recommended that…" at bounding box center [784, 310] width 469 height 153
click at [849, 426] on div "Copy to clipboard" at bounding box center [784, 416] width 469 height 39
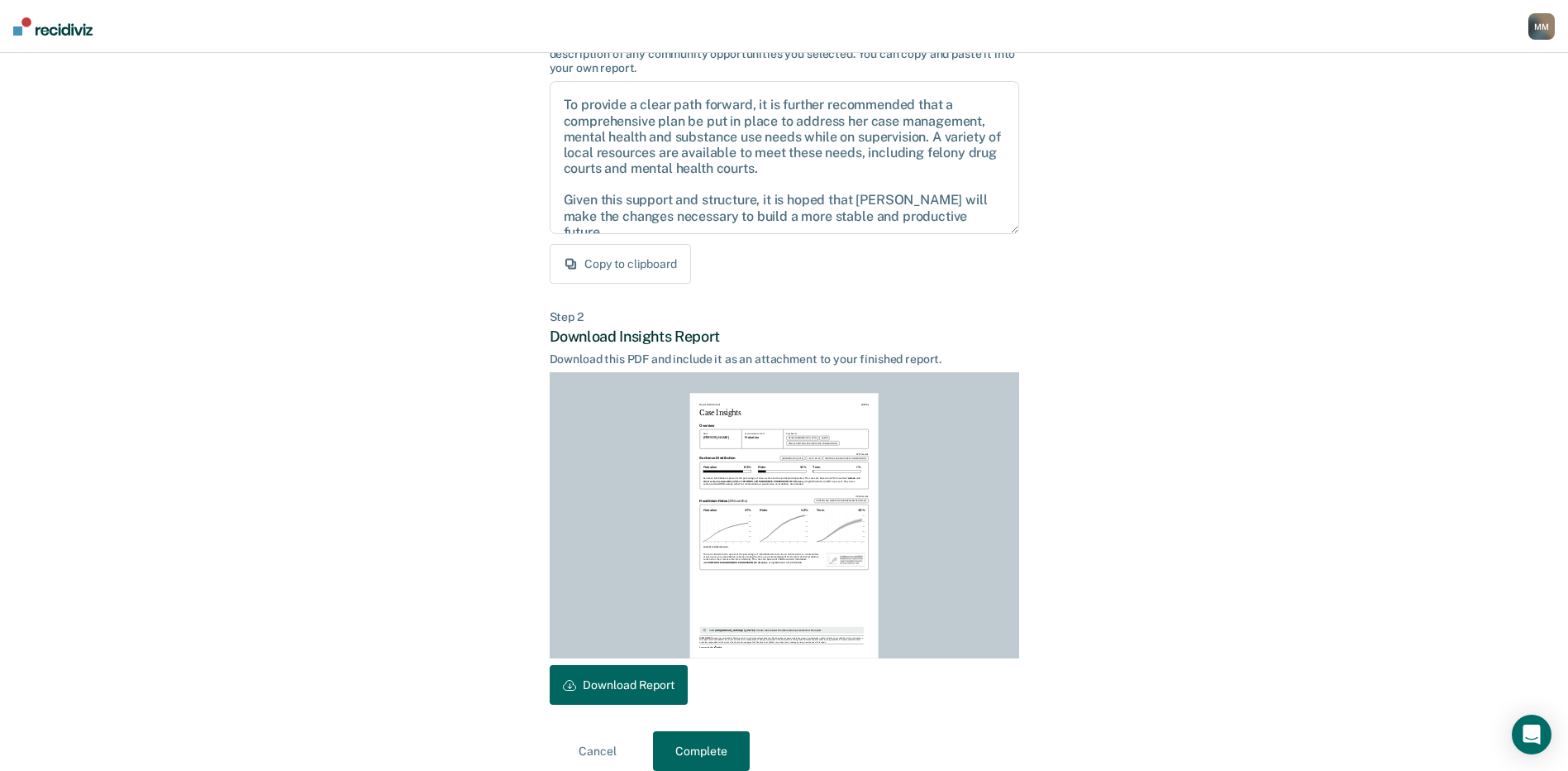
scroll to position [172, 0]
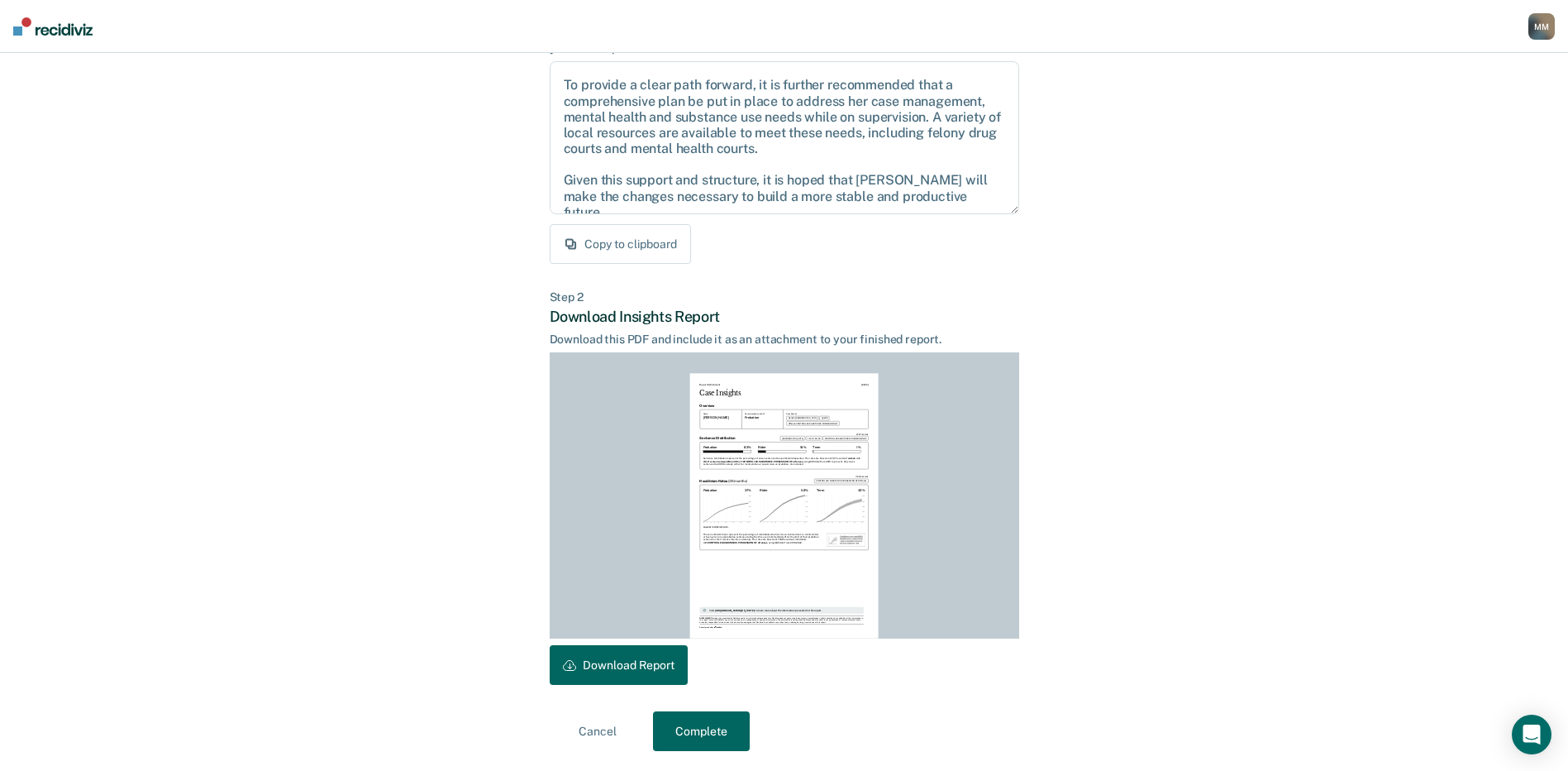
click at [612, 665] on button "Download Report" at bounding box center [619, 664] width 138 height 39
click at [700, 729] on button "Complete" at bounding box center [701, 731] width 97 height 39
